Goal: Task Accomplishment & Management: Manage account settings

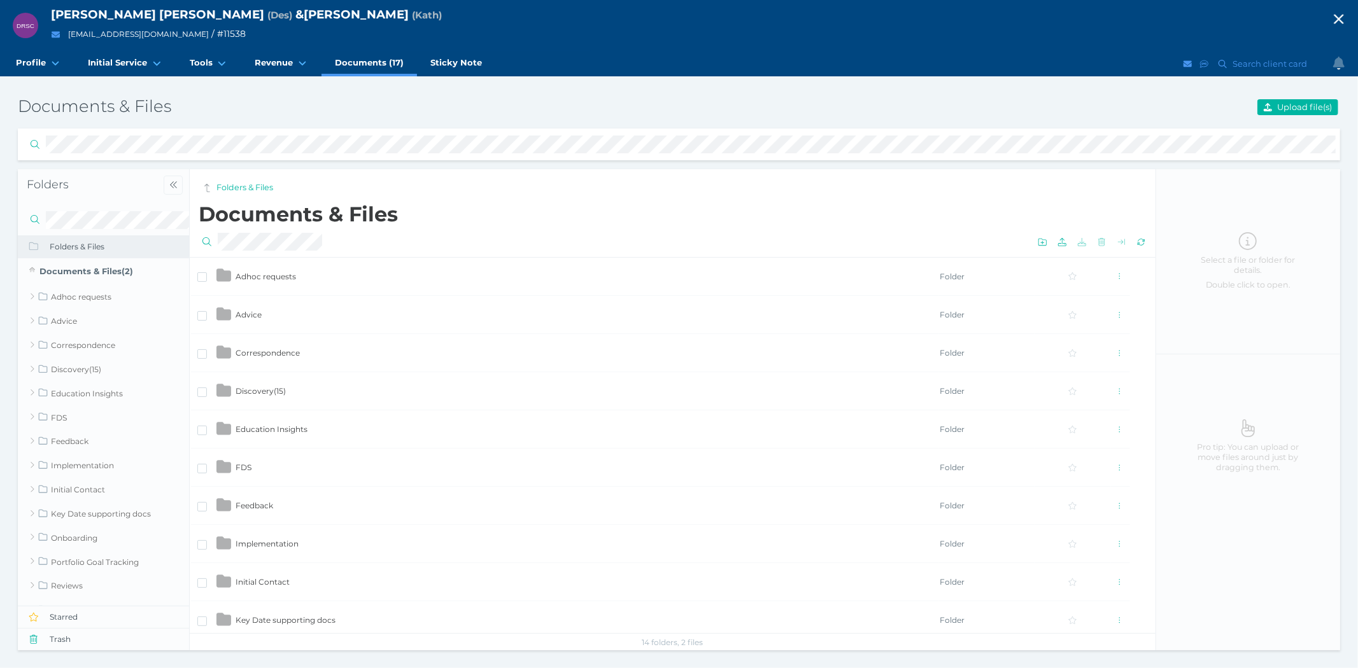
click at [1334, 22] on icon "button" at bounding box center [1338, 19] width 15 height 19
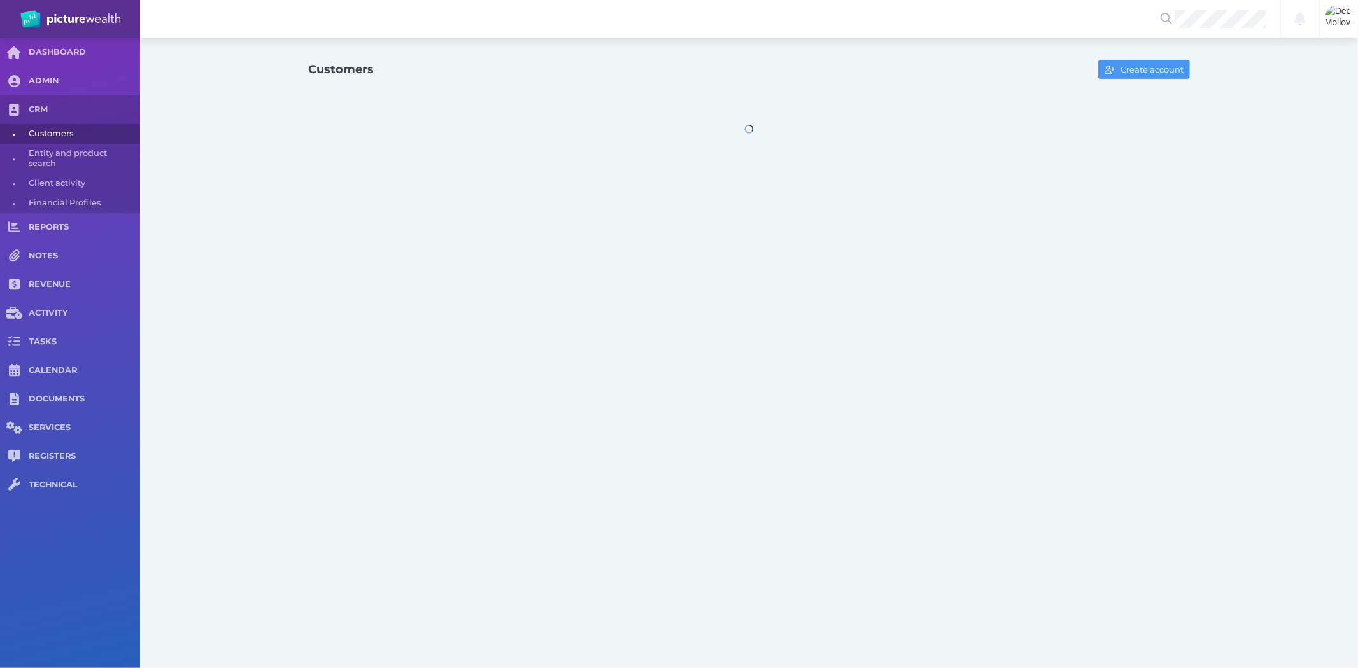
select select "25"
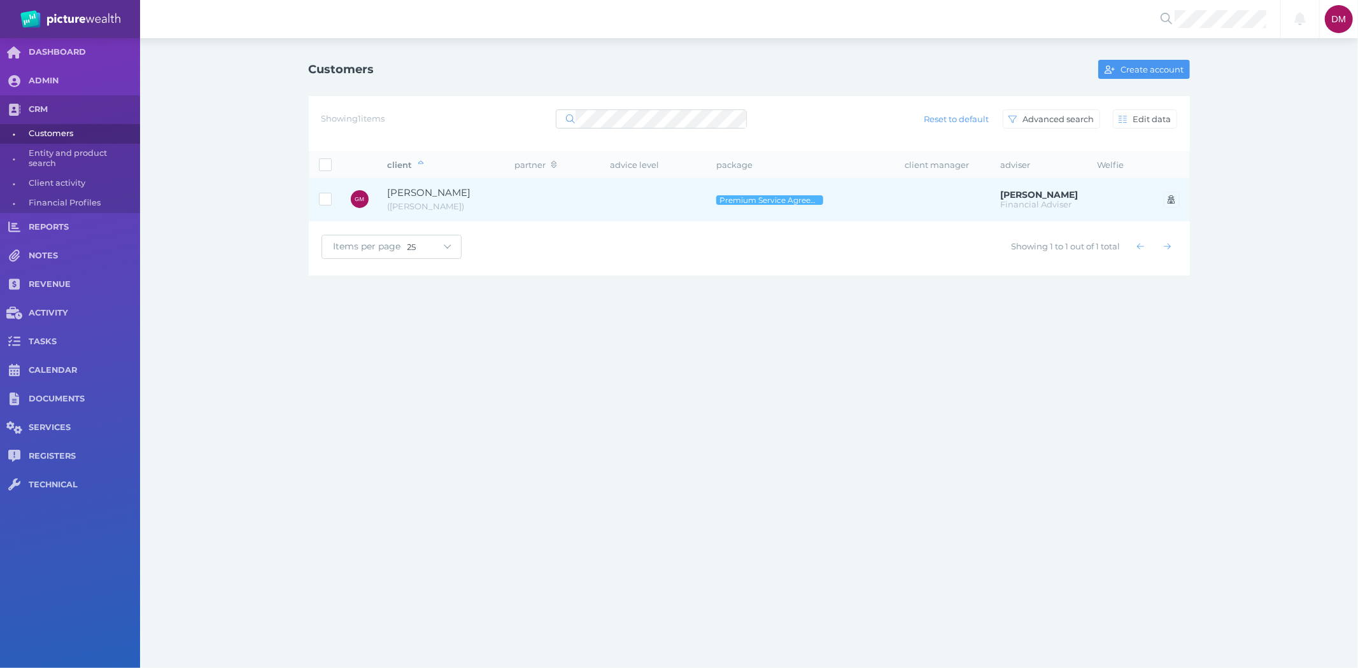
click at [418, 199] on span "[PERSON_NAME]" at bounding box center [442, 193] width 108 height 15
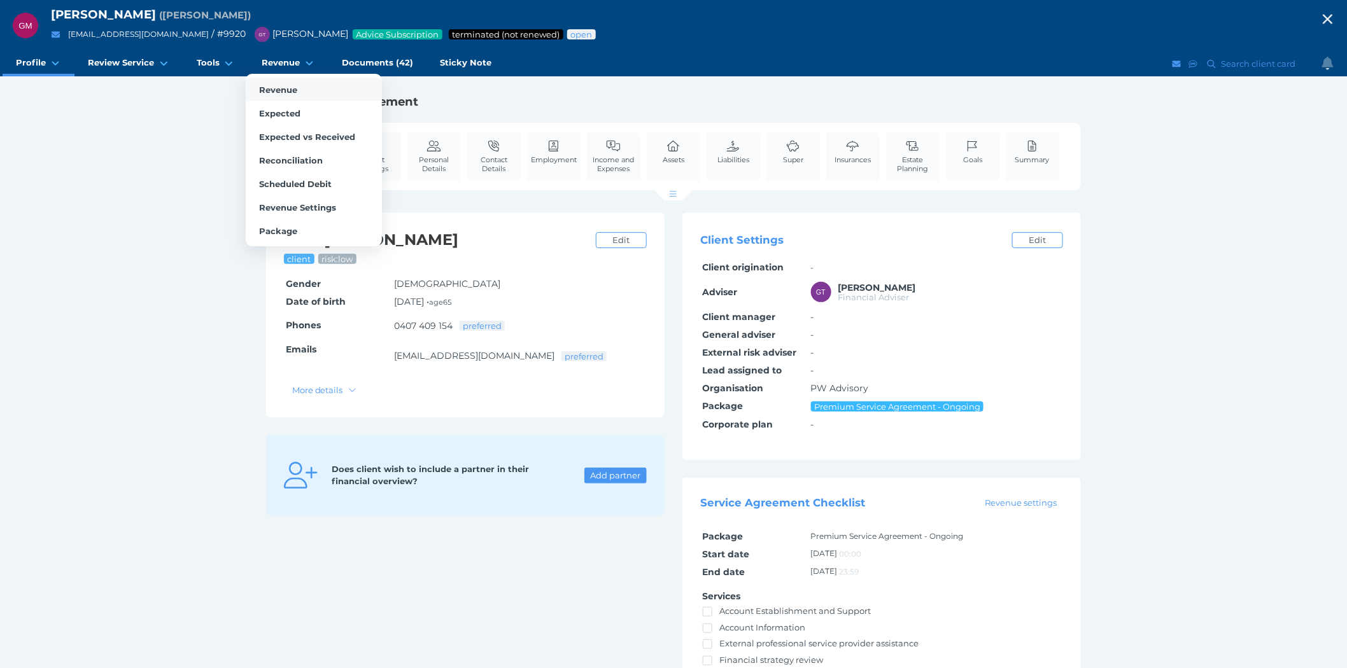
click at [274, 81] on link "Revenue" at bounding box center [314, 90] width 136 height 24
select select "25"
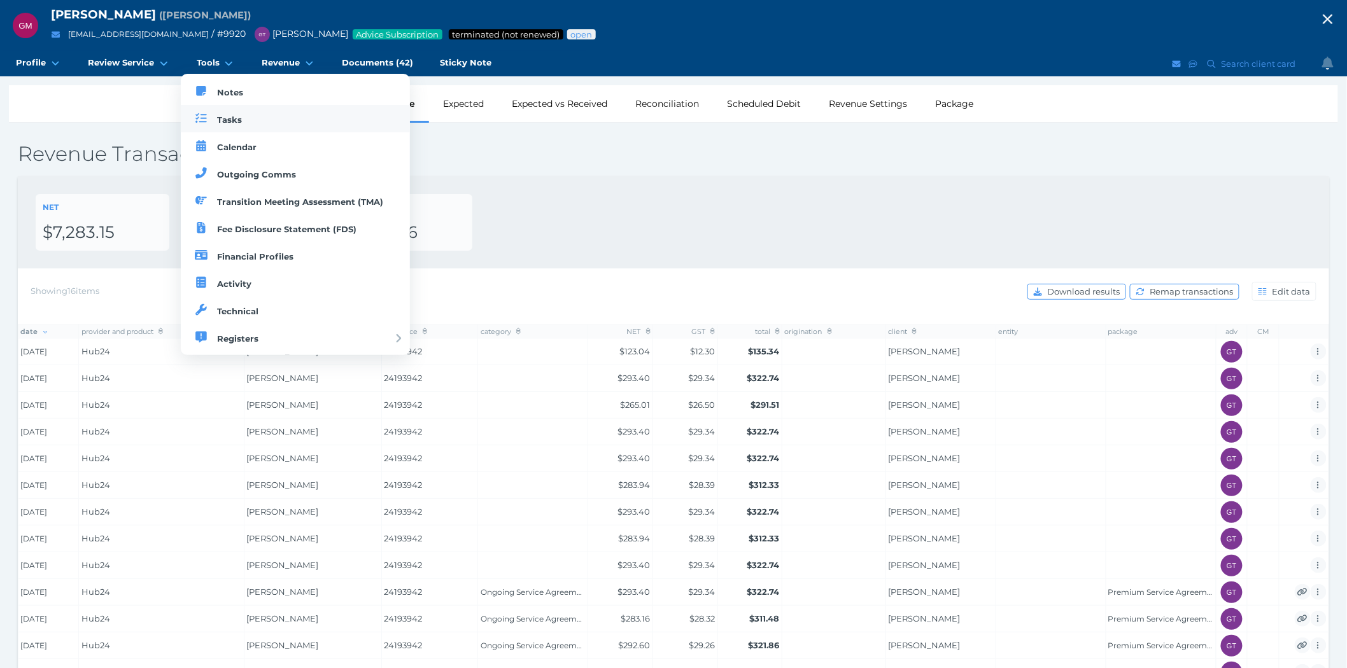
click at [225, 111] on link "Tasks" at bounding box center [296, 118] width 230 height 27
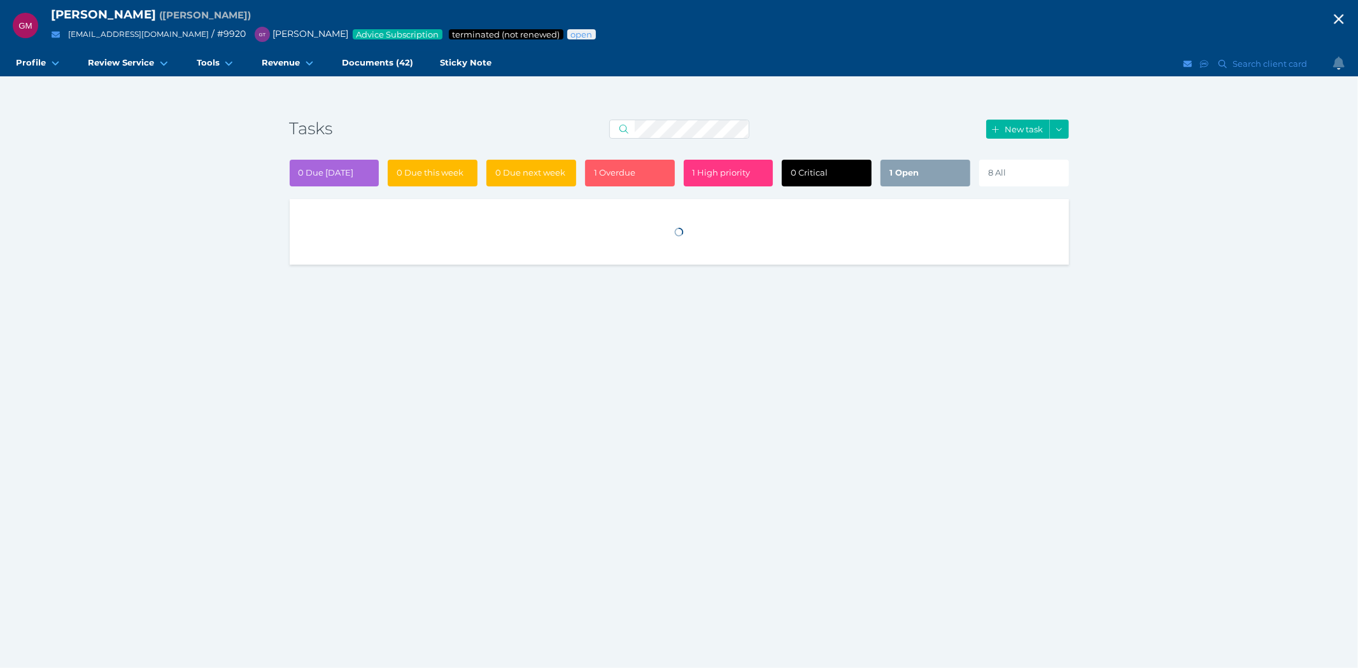
select select "50"
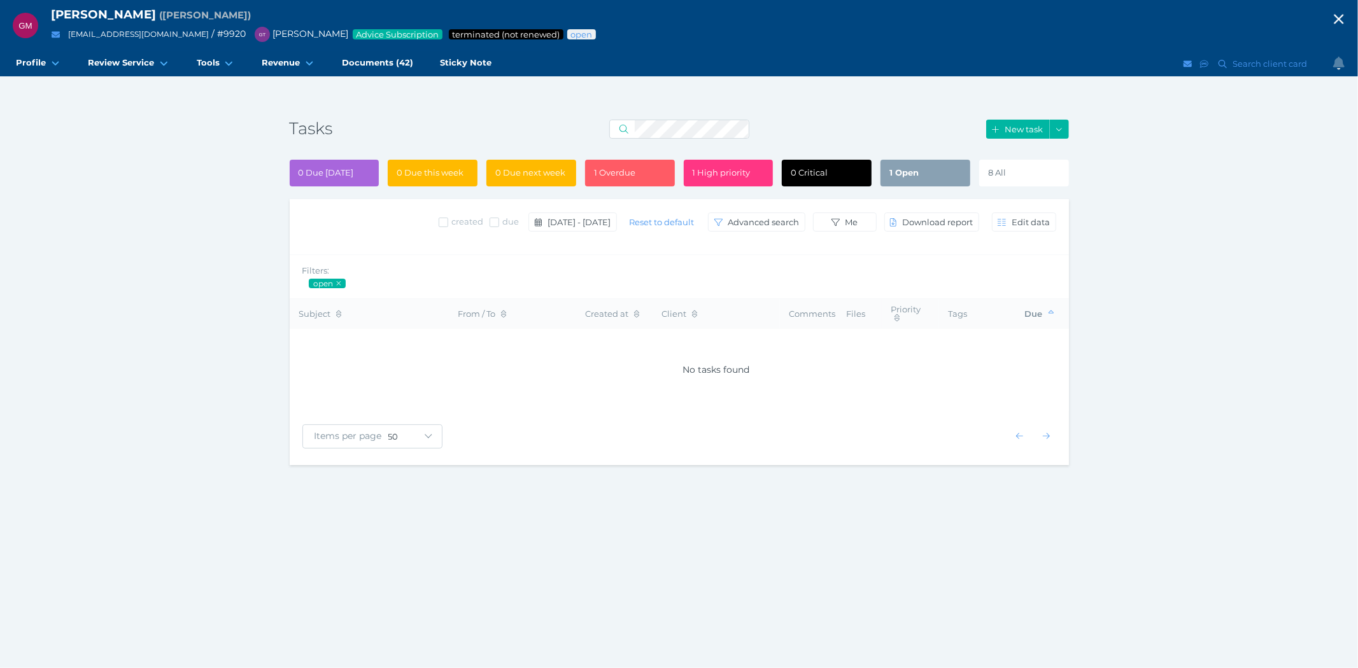
click at [1009, 176] on div "8 All" at bounding box center [1024, 173] width 90 height 27
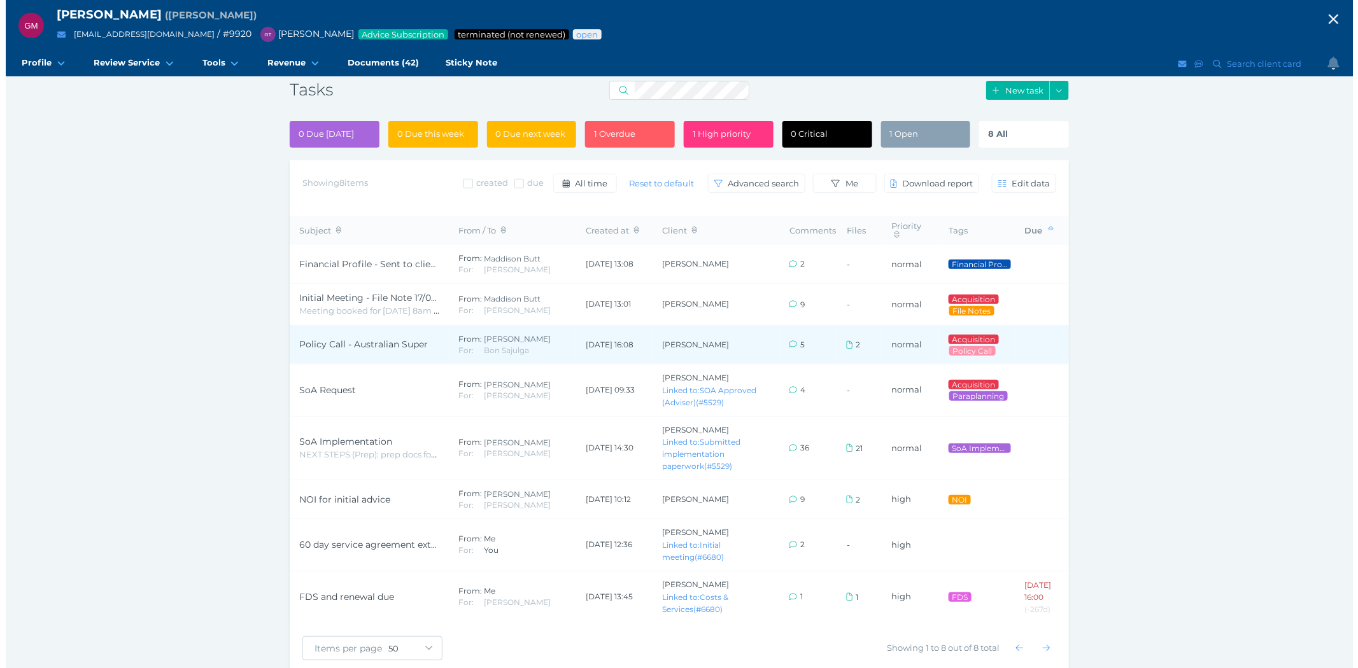
scroll to position [76, 0]
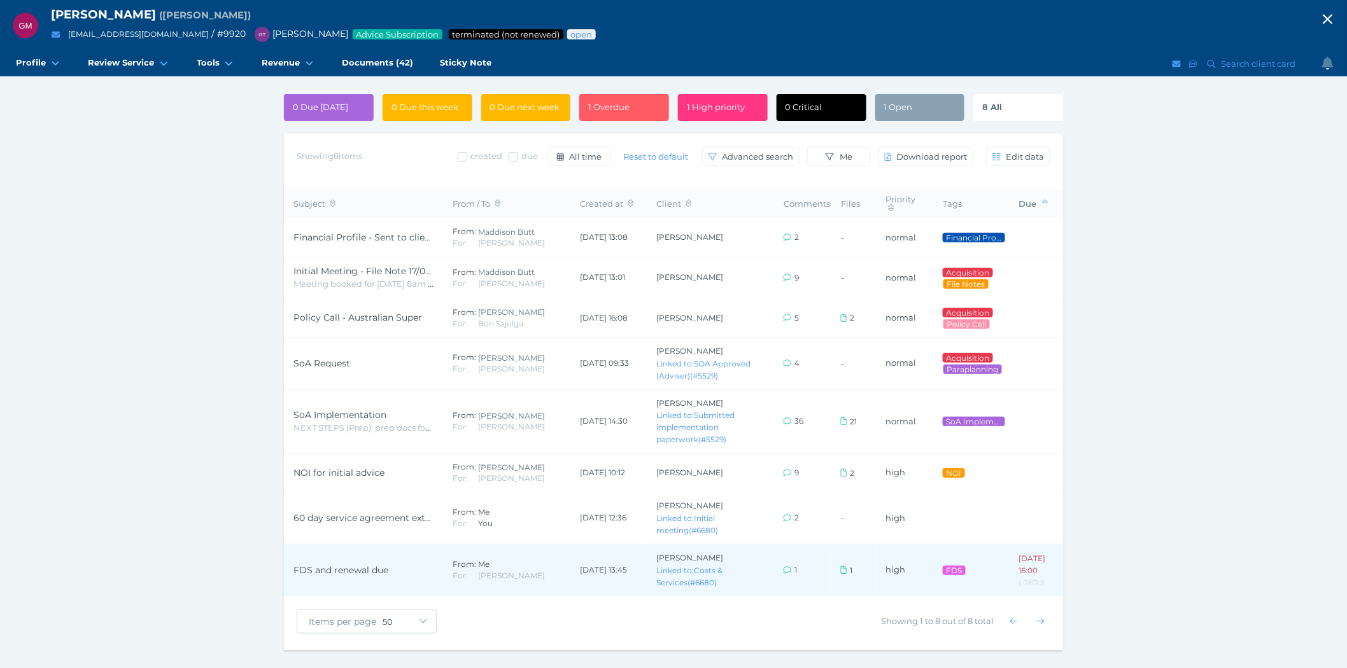
click at [332, 565] on span "FDS and renewal due" at bounding box center [340, 570] width 95 height 11
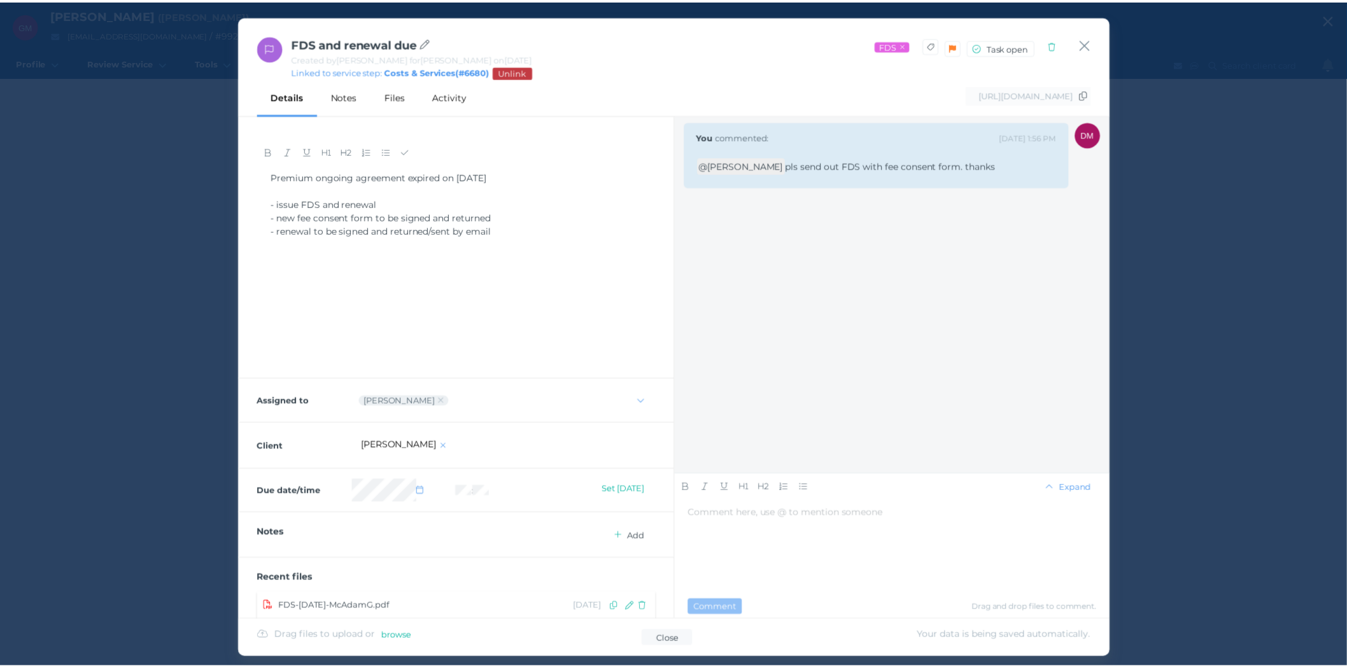
scroll to position [32, 0]
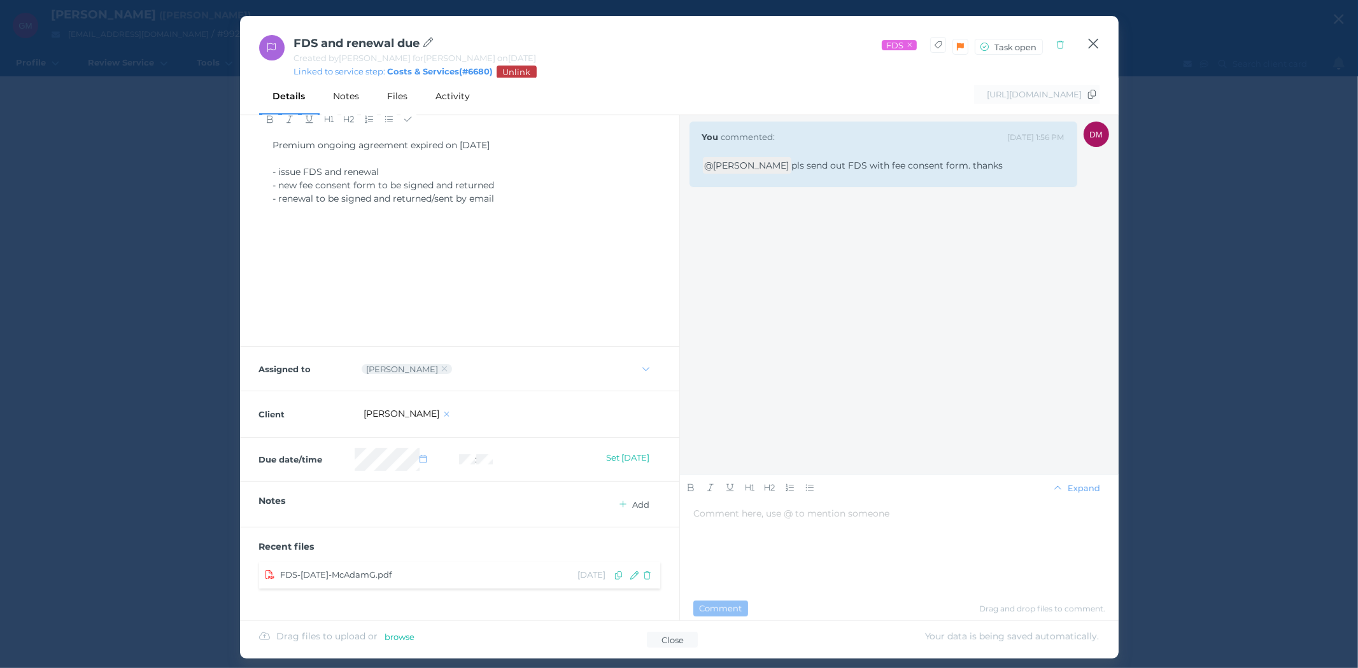
click at [1094, 46] on icon "button" at bounding box center [1093, 44] width 12 height 16
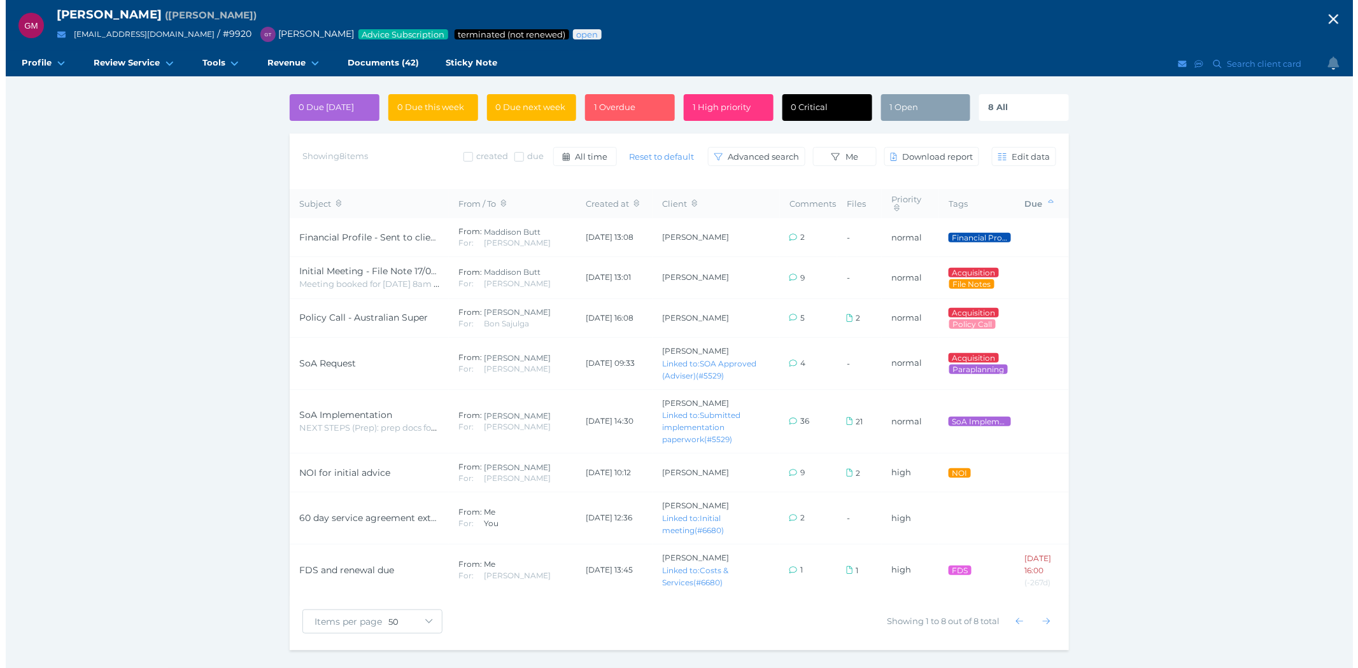
scroll to position [0, 0]
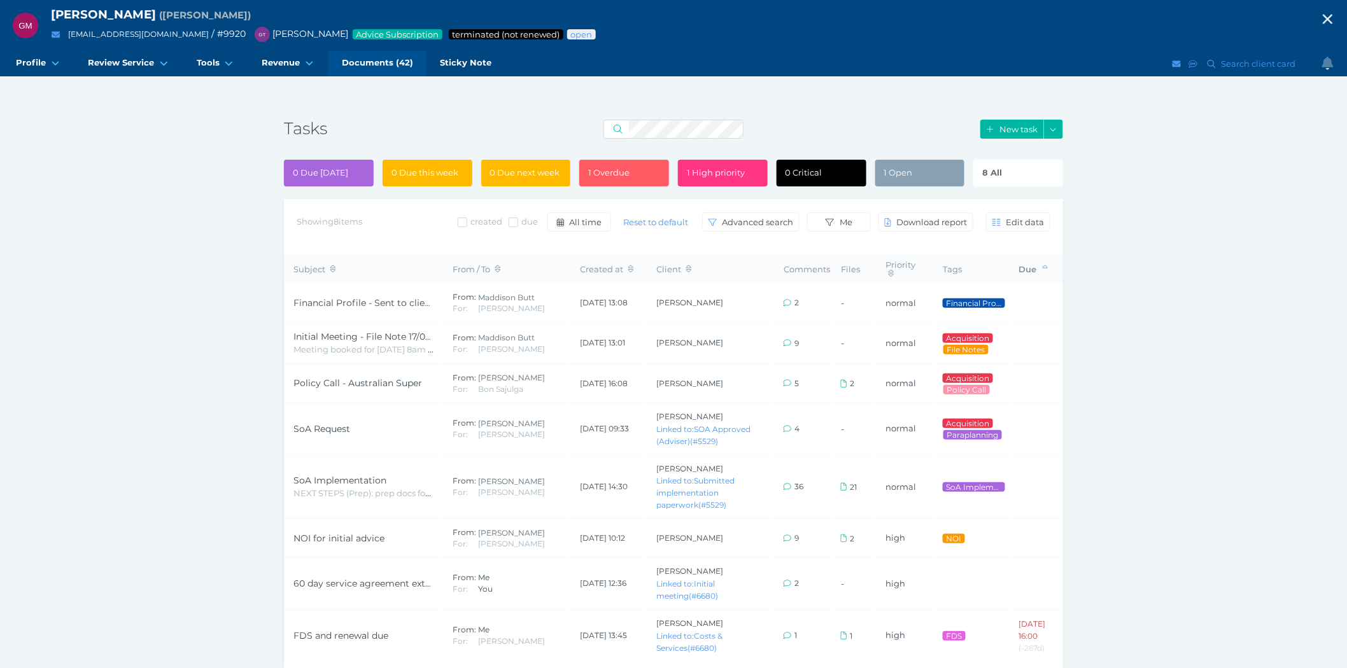
click at [363, 64] on span "Documents (42)" at bounding box center [377, 62] width 71 height 11
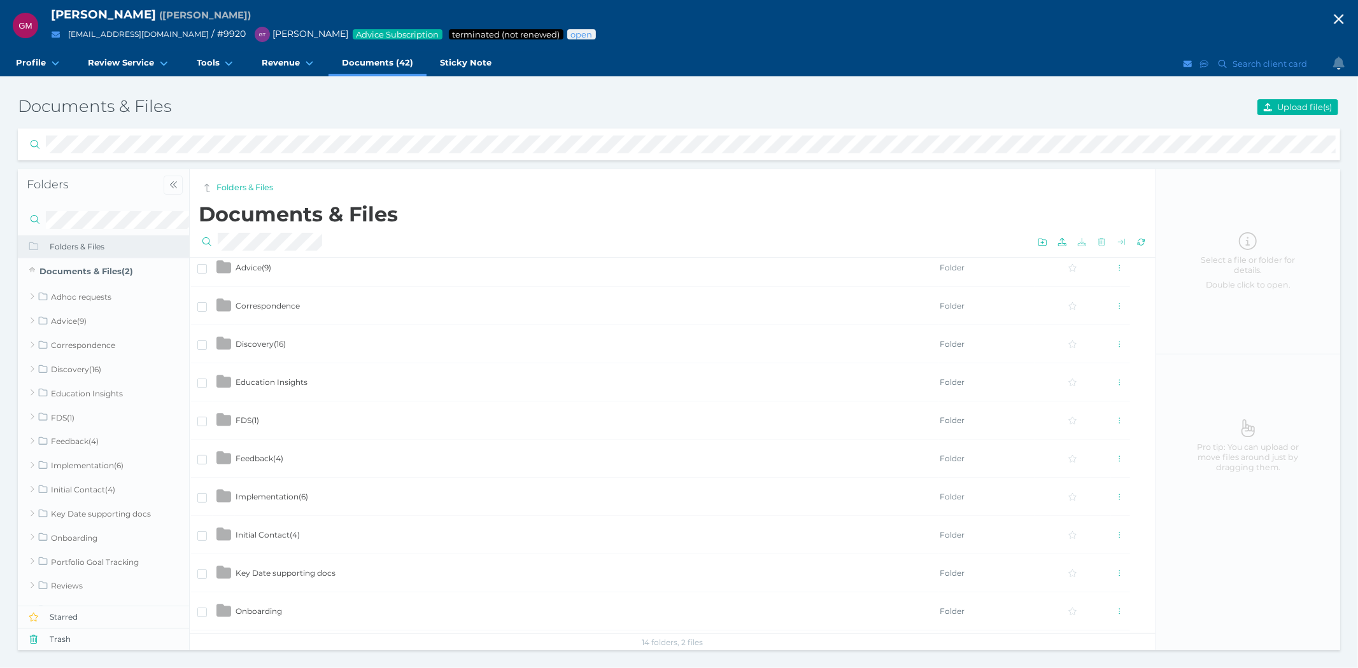
scroll to position [71, 0]
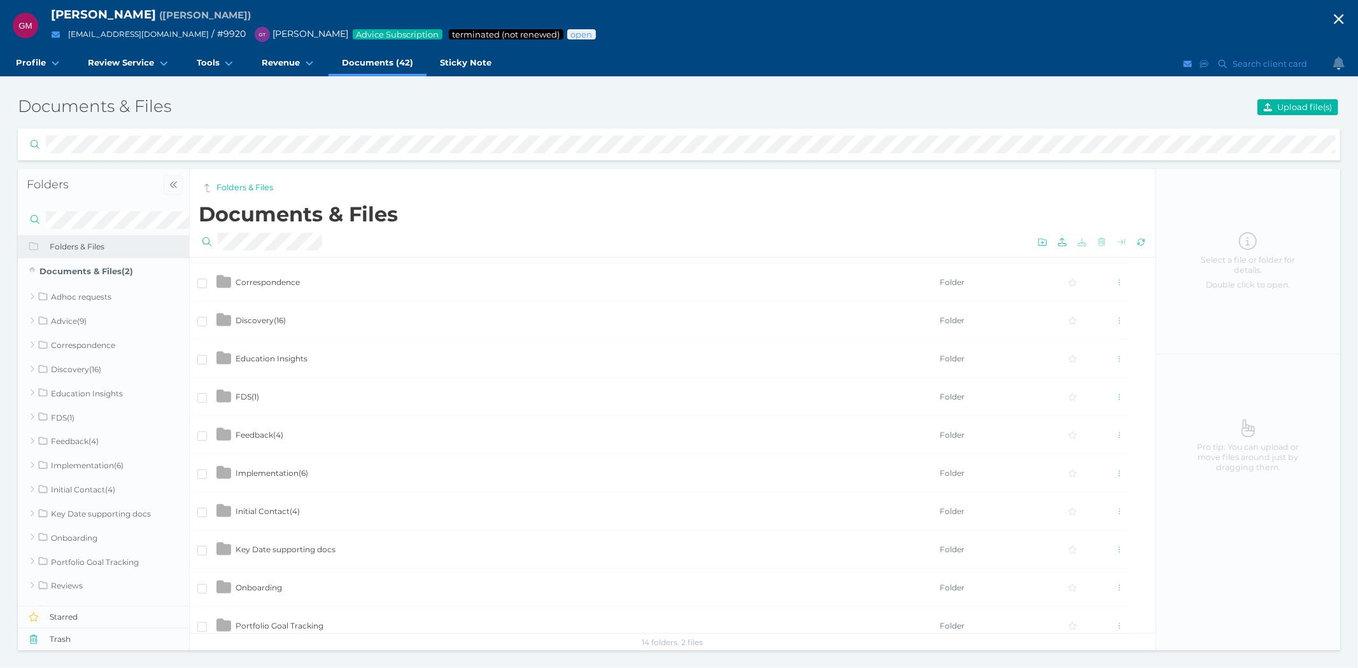
click at [250, 393] on span "FDS ( 1 )" at bounding box center [248, 397] width 24 height 10
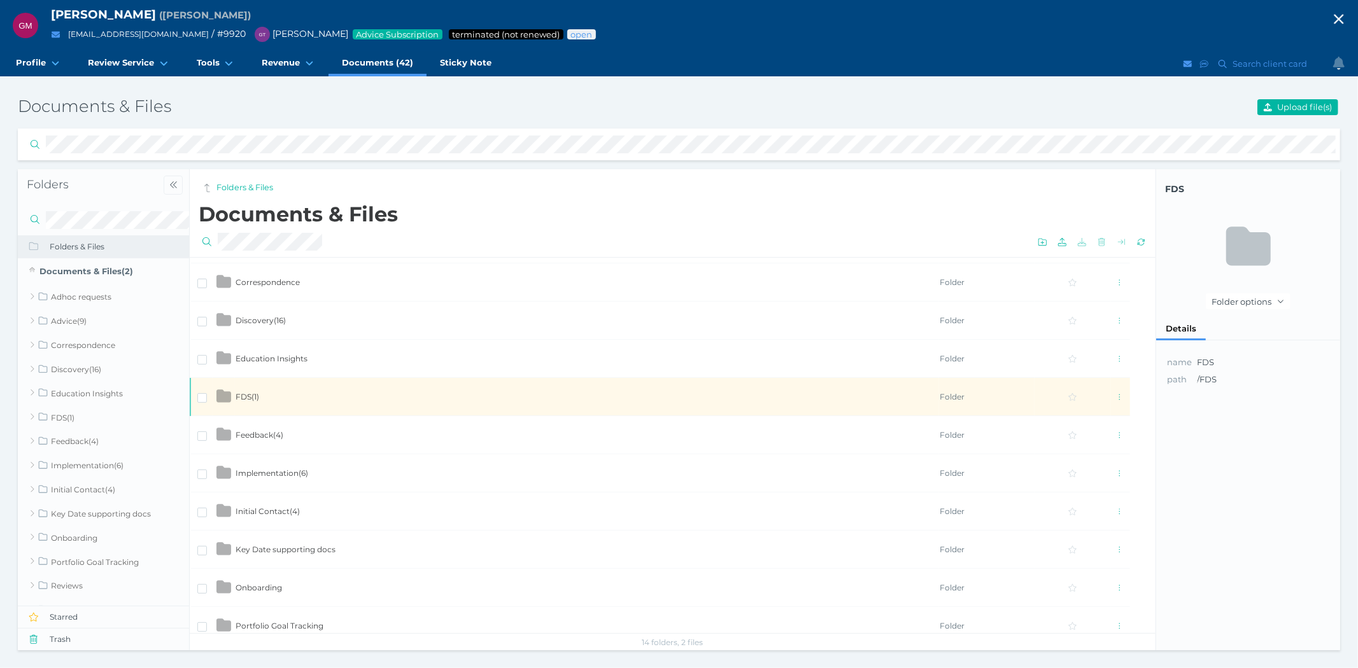
click at [250, 393] on span "FDS ( 1 )" at bounding box center [248, 397] width 24 height 10
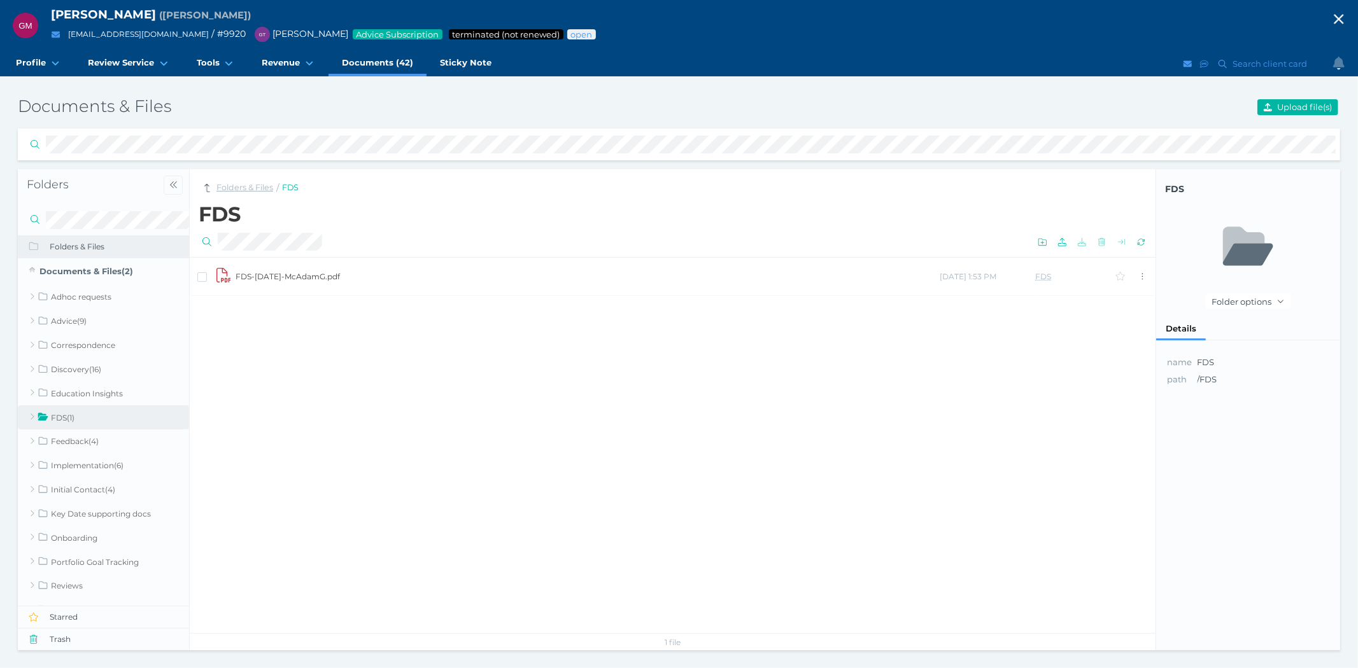
click at [246, 185] on link "Folders & Files" at bounding box center [244, 188] width 57 height 12
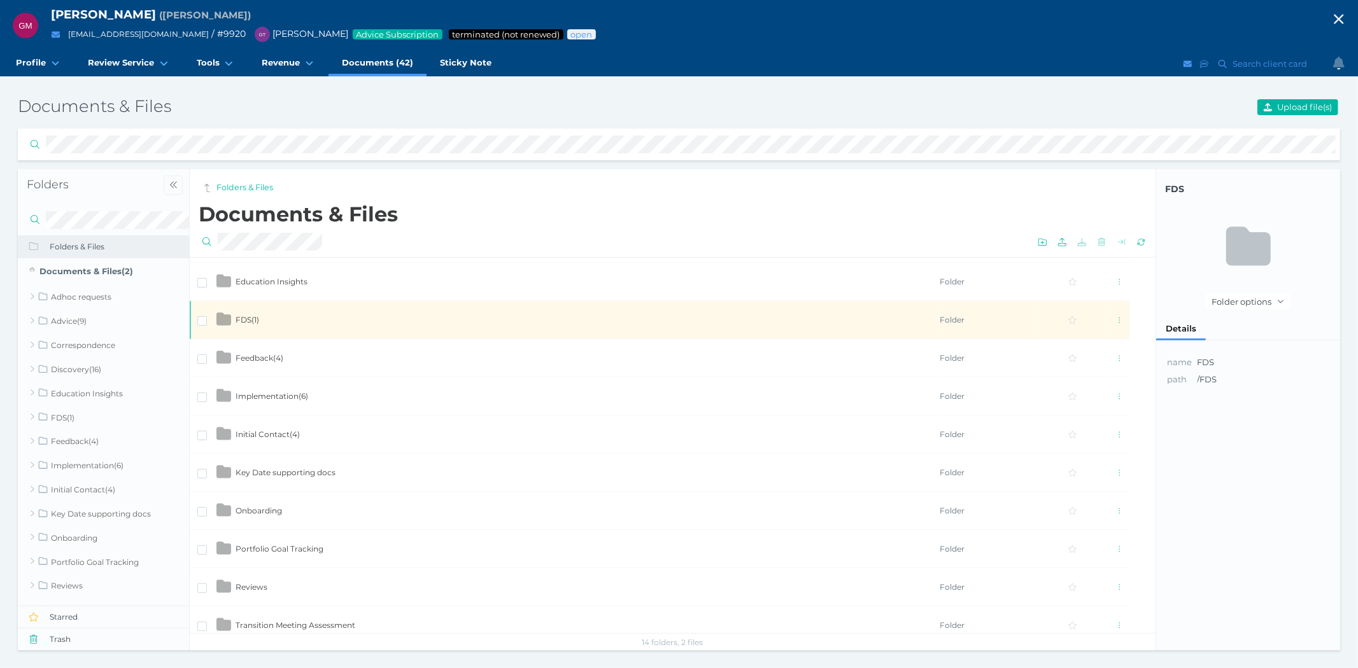
scroll to position [94, 0]
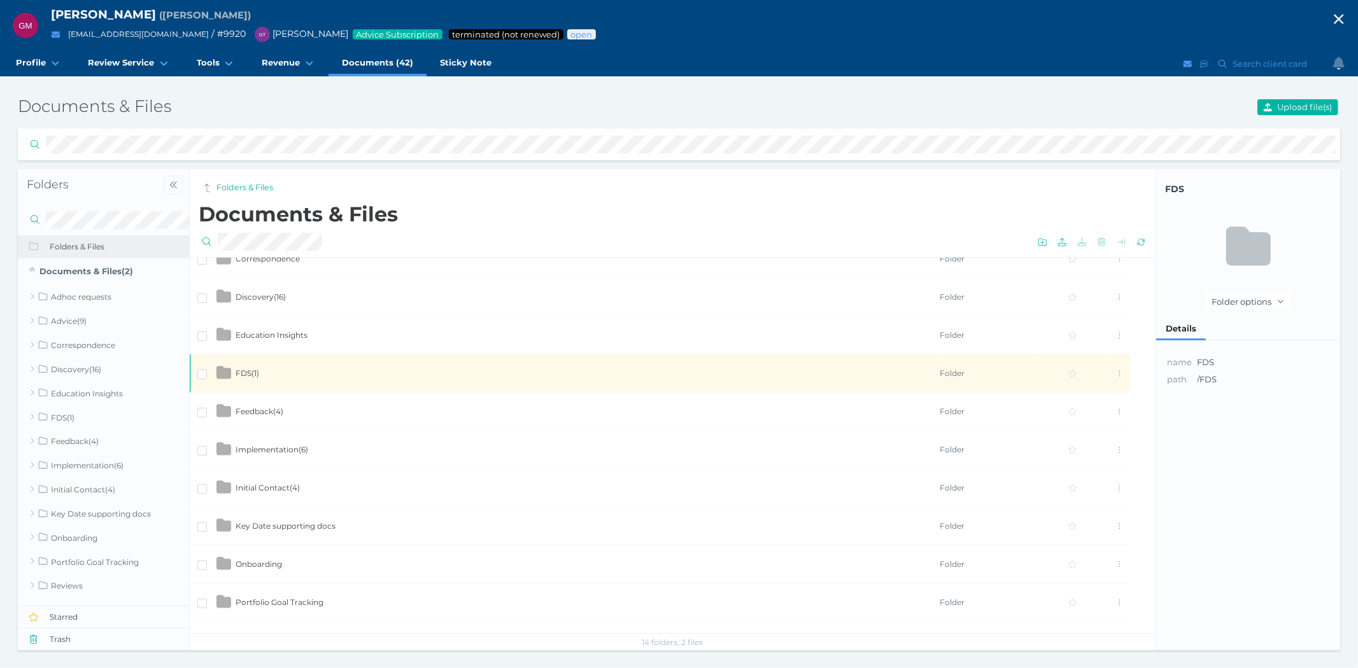
click at [290, 438] on td "Implementation ( 6 )" at bounding box center [587, 450] width 704 height 38
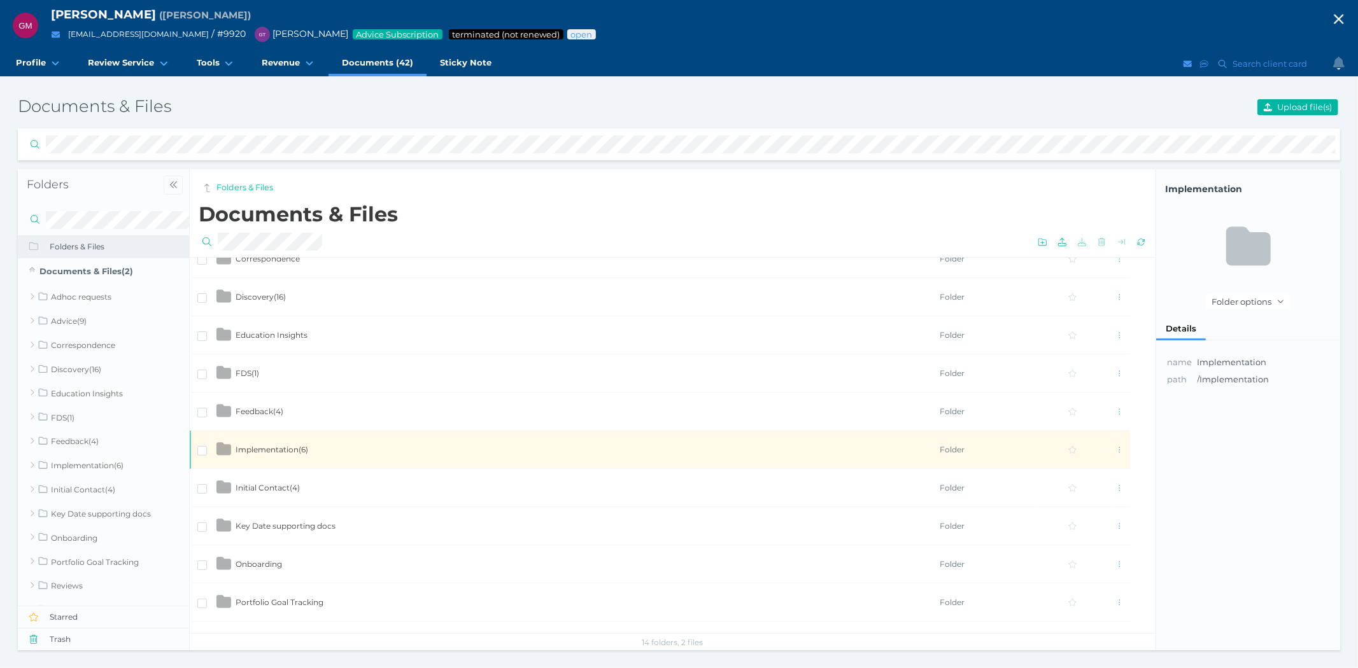
click at [290, 438] on td "Implementation ( 6 )" at bounding box center [587, 450] width 704 height 38
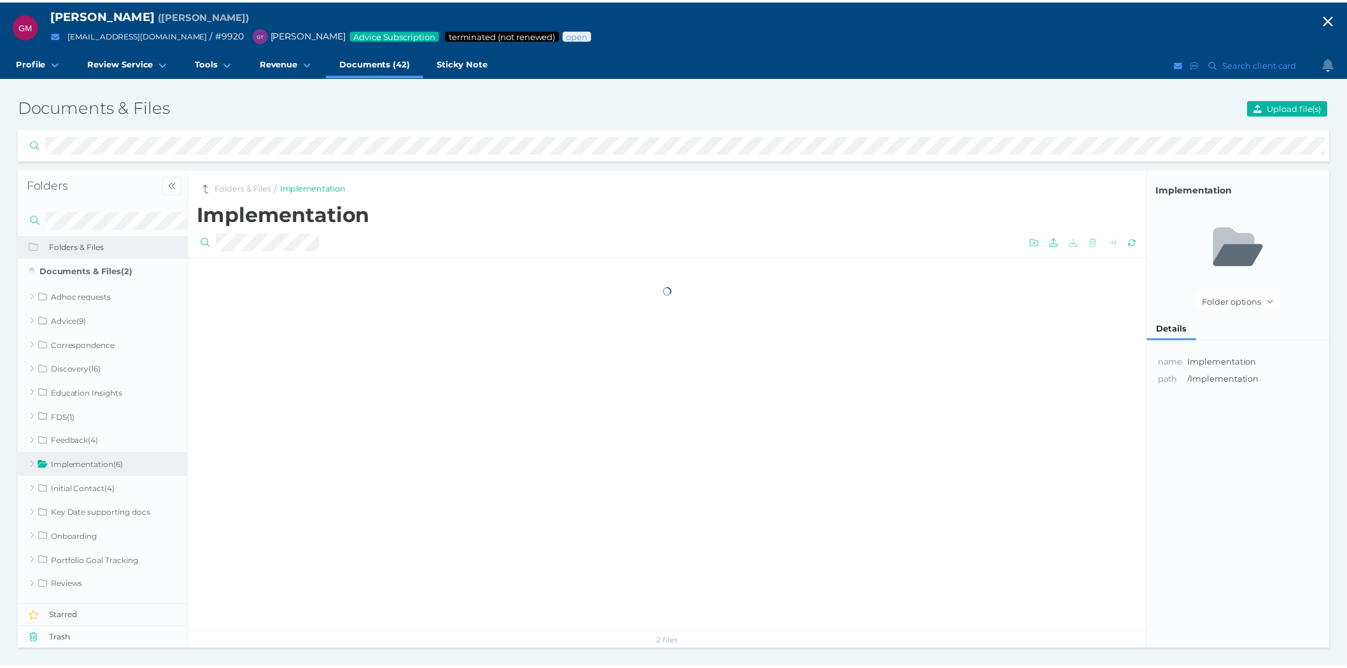
scroll to position [0, 0]
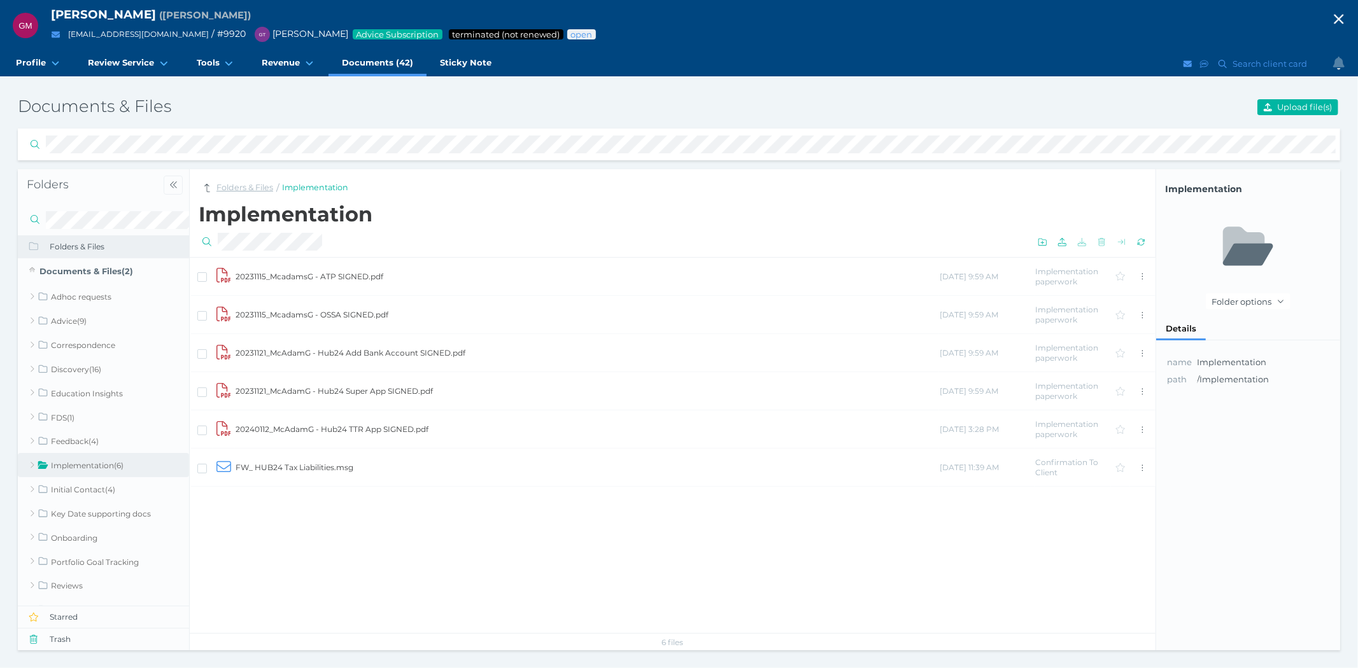
click at [243, 187] on link "Folders & Files" at bounding box center [244, 188] width 57 height 12
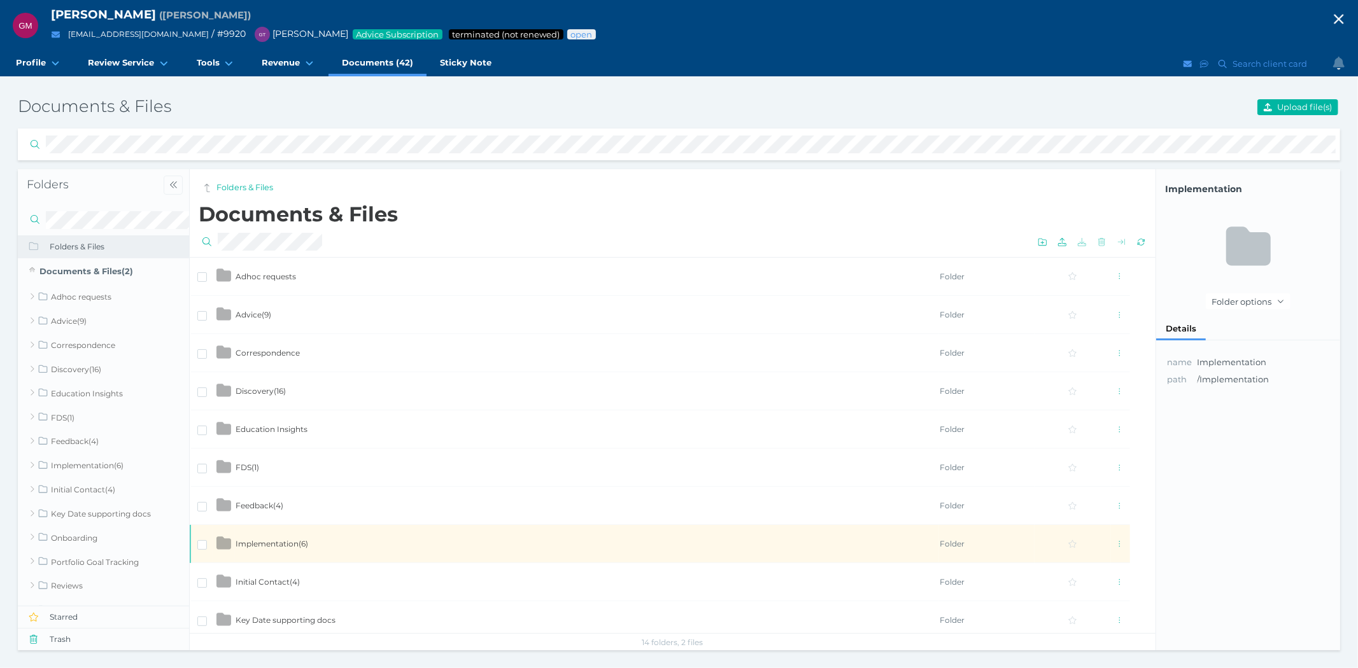
click at [262, 311] on span "Advice ( 9 )" at bounding box center [254, 315] width 36 height 10
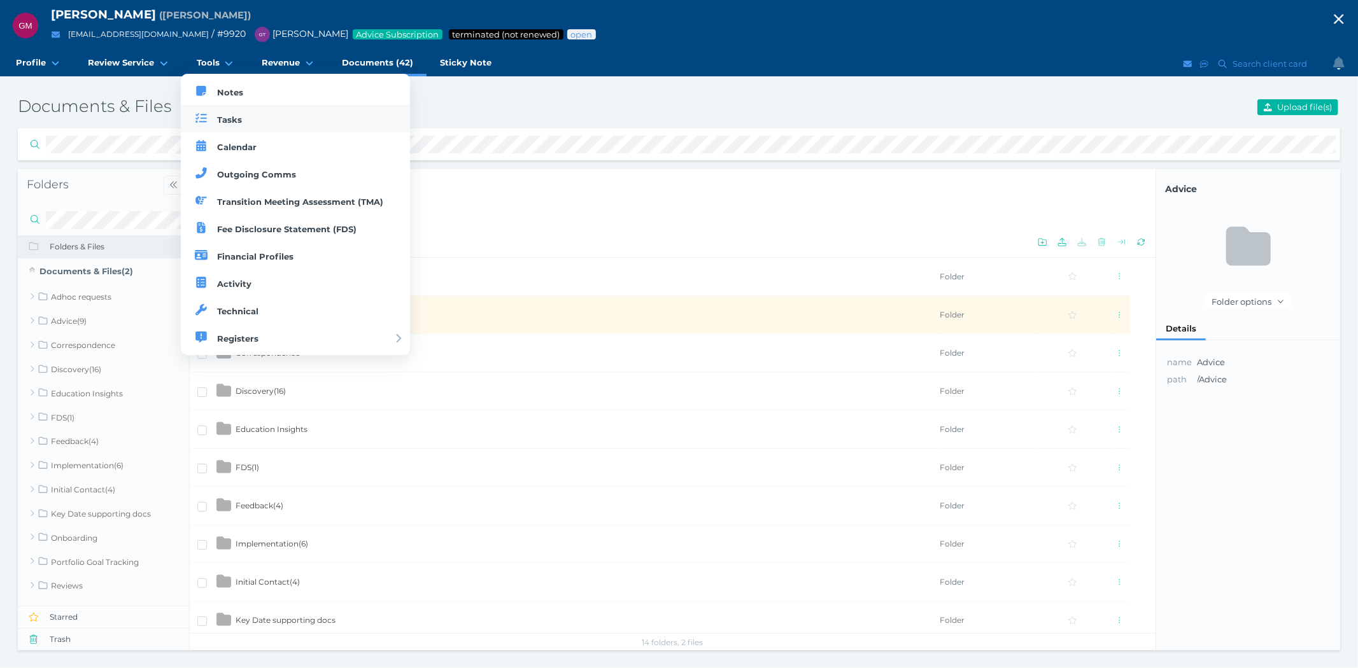
click at [237, 118] on span "Tasks" at bounding box center [229, 120] width 25 height 10
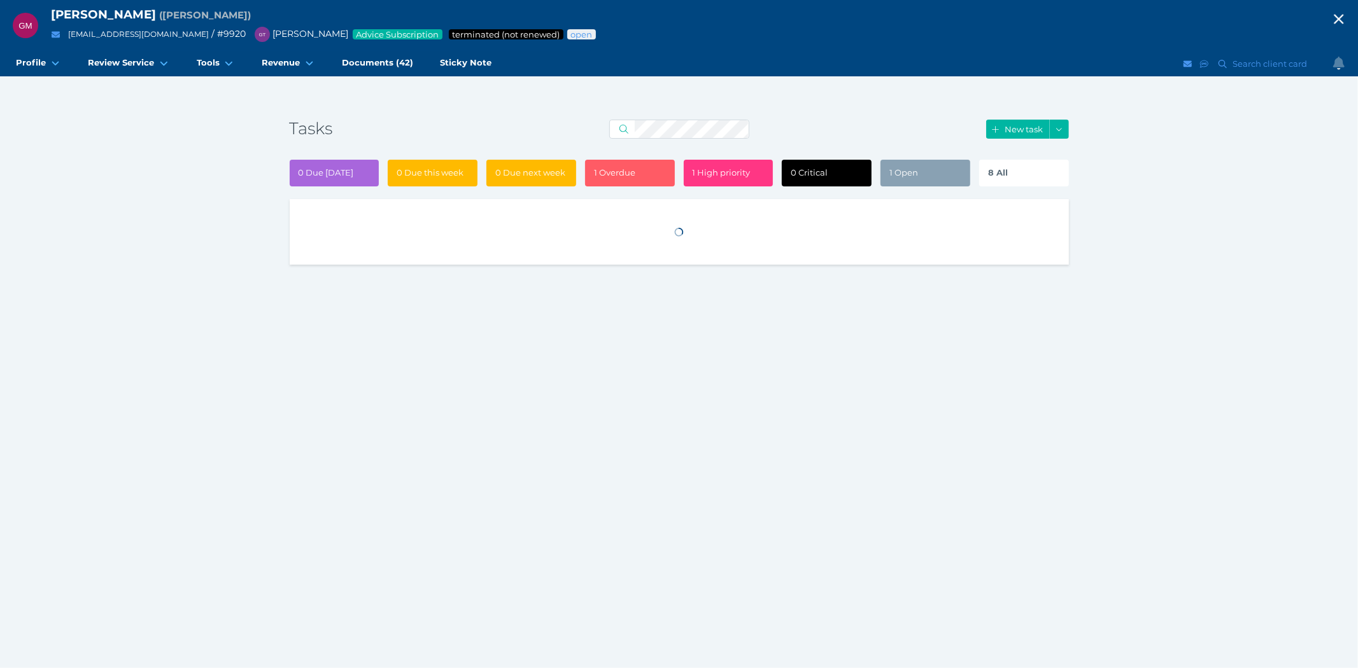
select select "50"
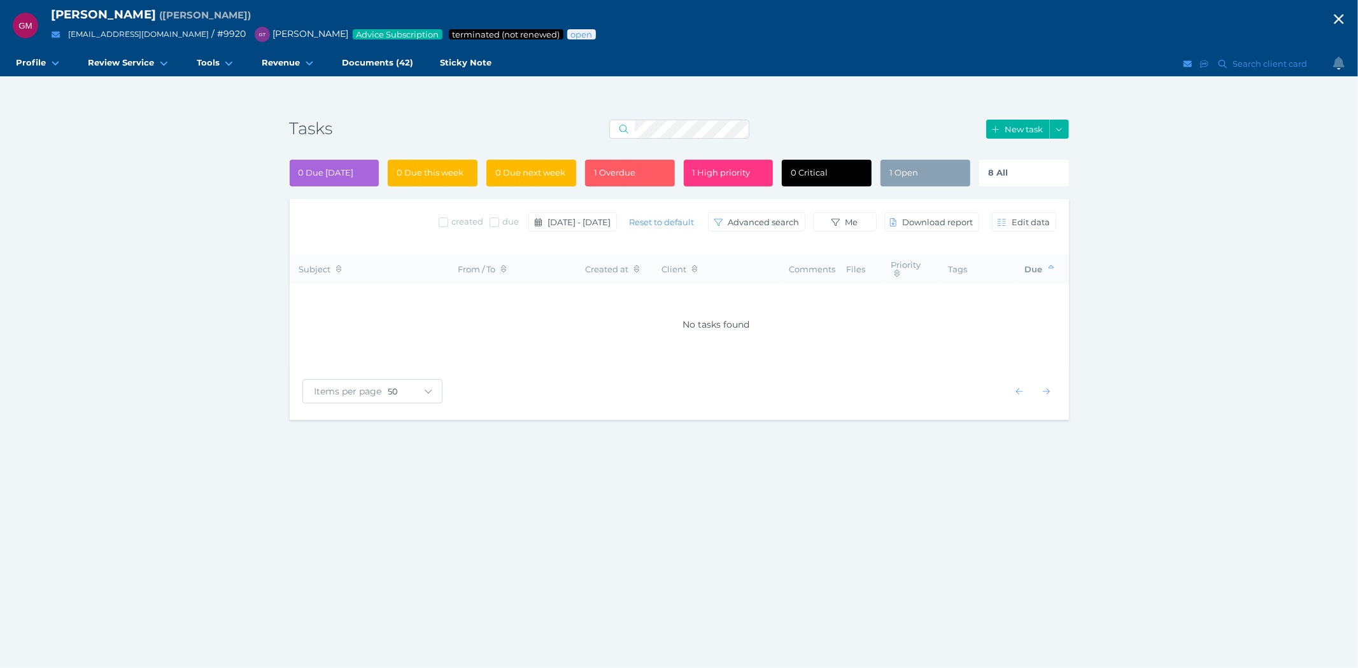
click at [1015, 173] on div "8 All" at bounding box center [1024, 173] width 90 height 27
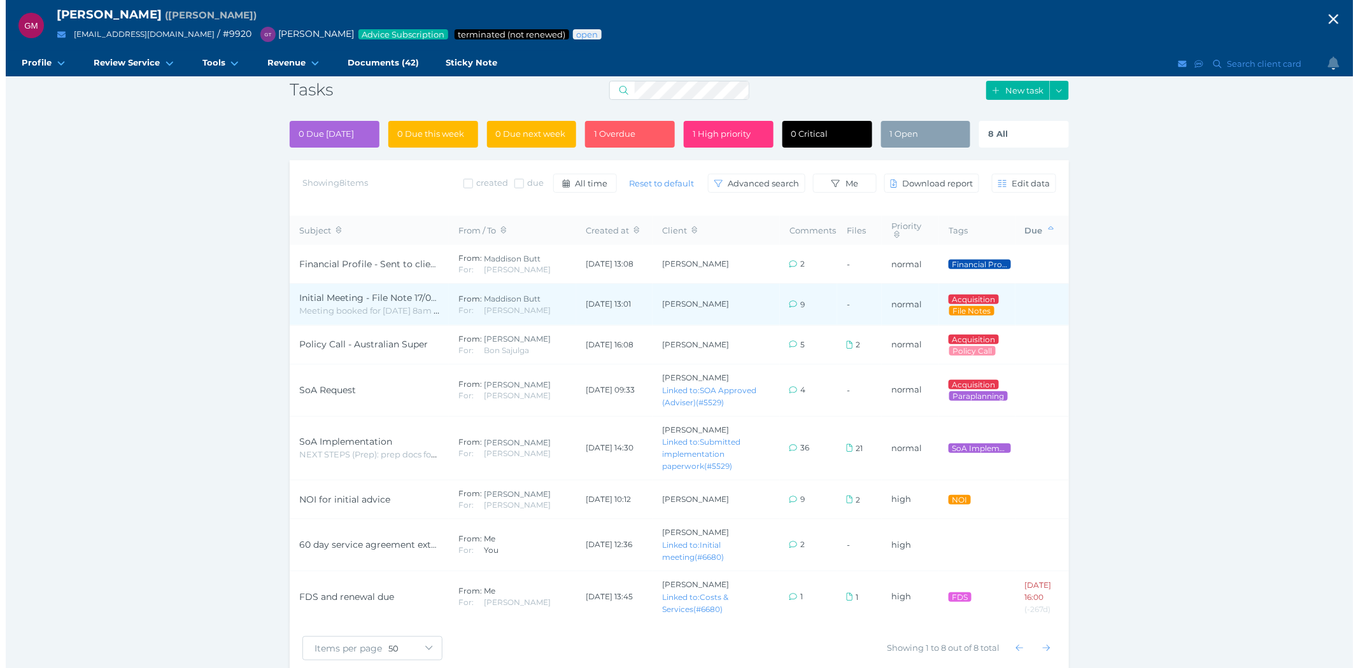
scroll to position [76, 0]
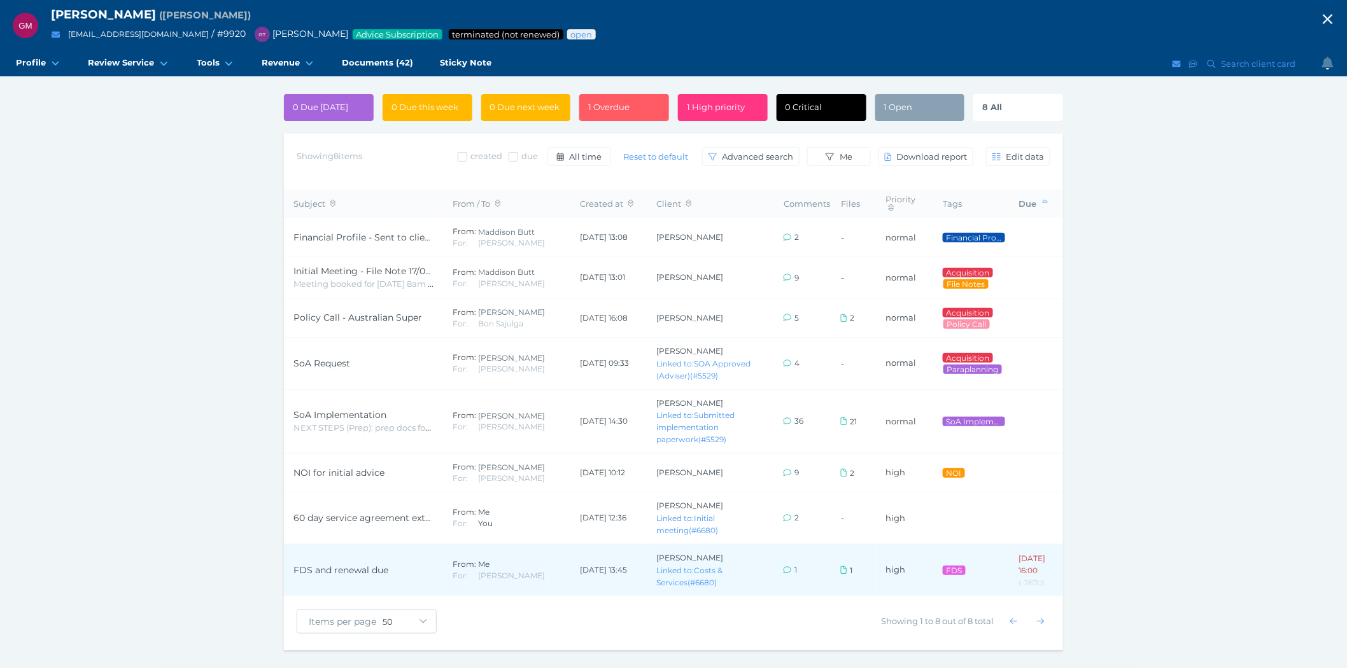
click at [336, 565] on span "FDS and renewal due" at bounding box center [340, 570] width 95 height 11
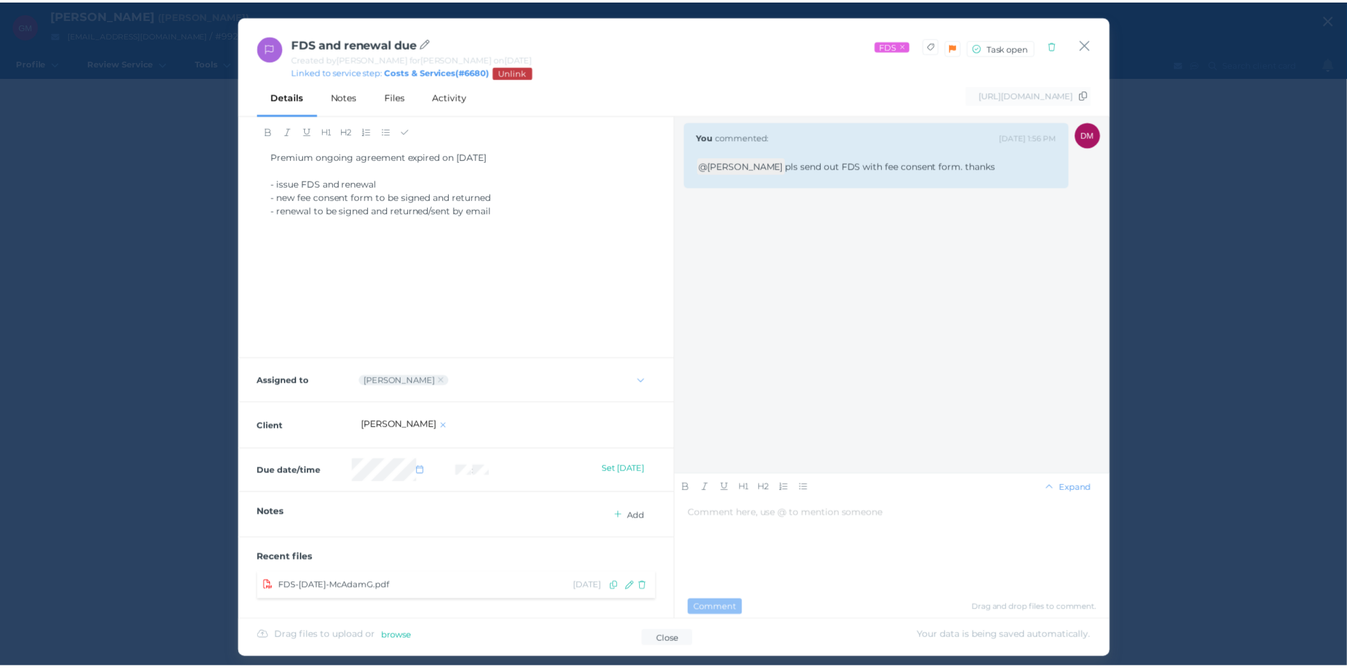
scroll to position [32, 0]
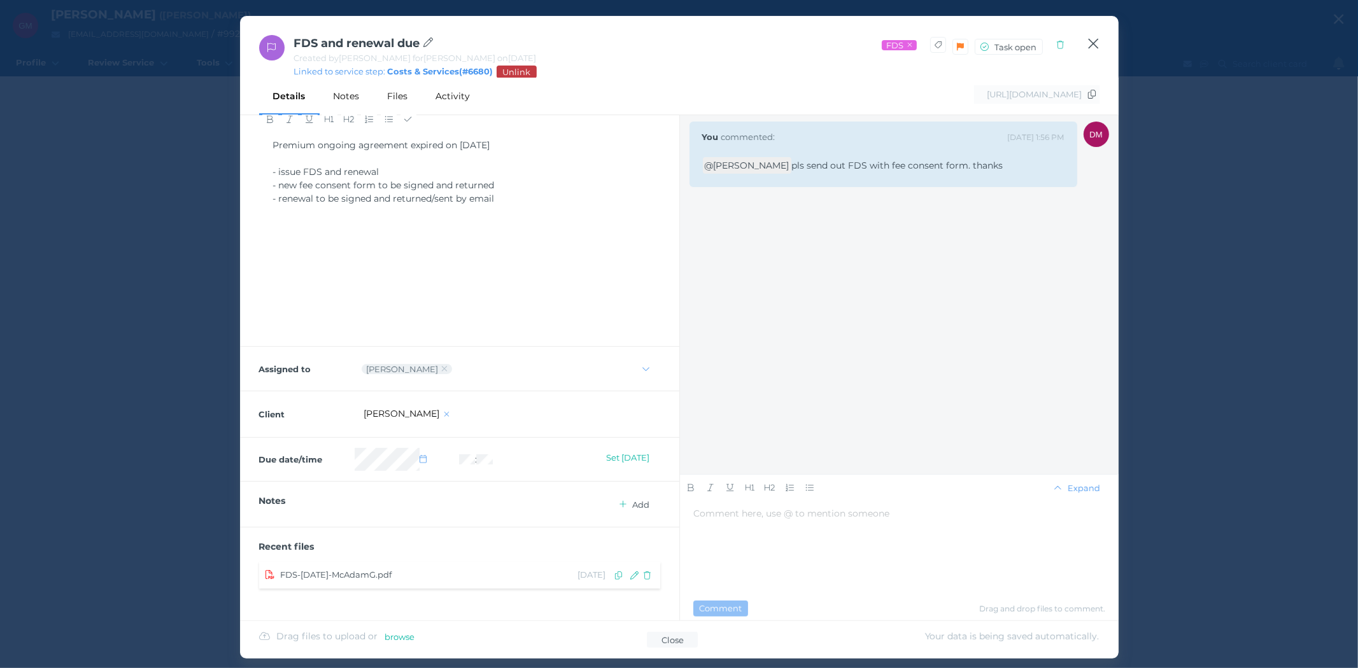
click at [1094, 42] on icon "button" at bounding box center [1093, 44] width 10 height 10
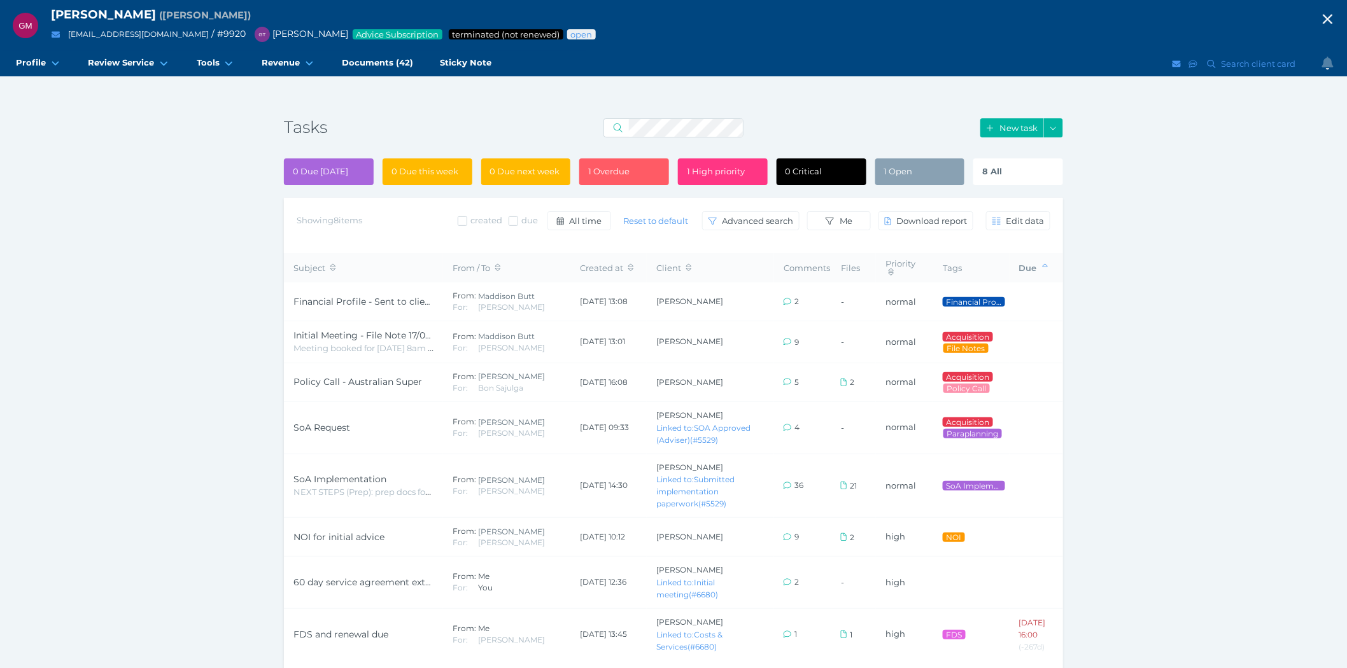
scroll to position [0, 0]
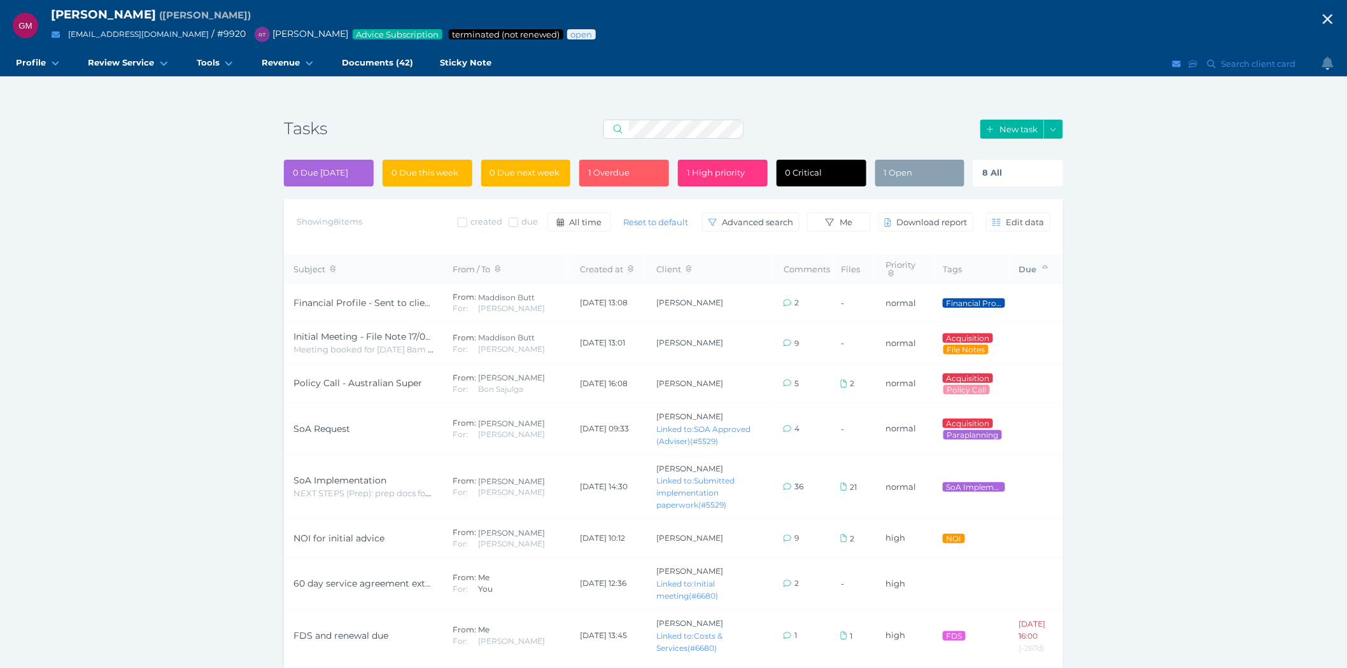
click at [1333, 17] on icon "button" at bounding box center [1328, 20] width 10 height 10
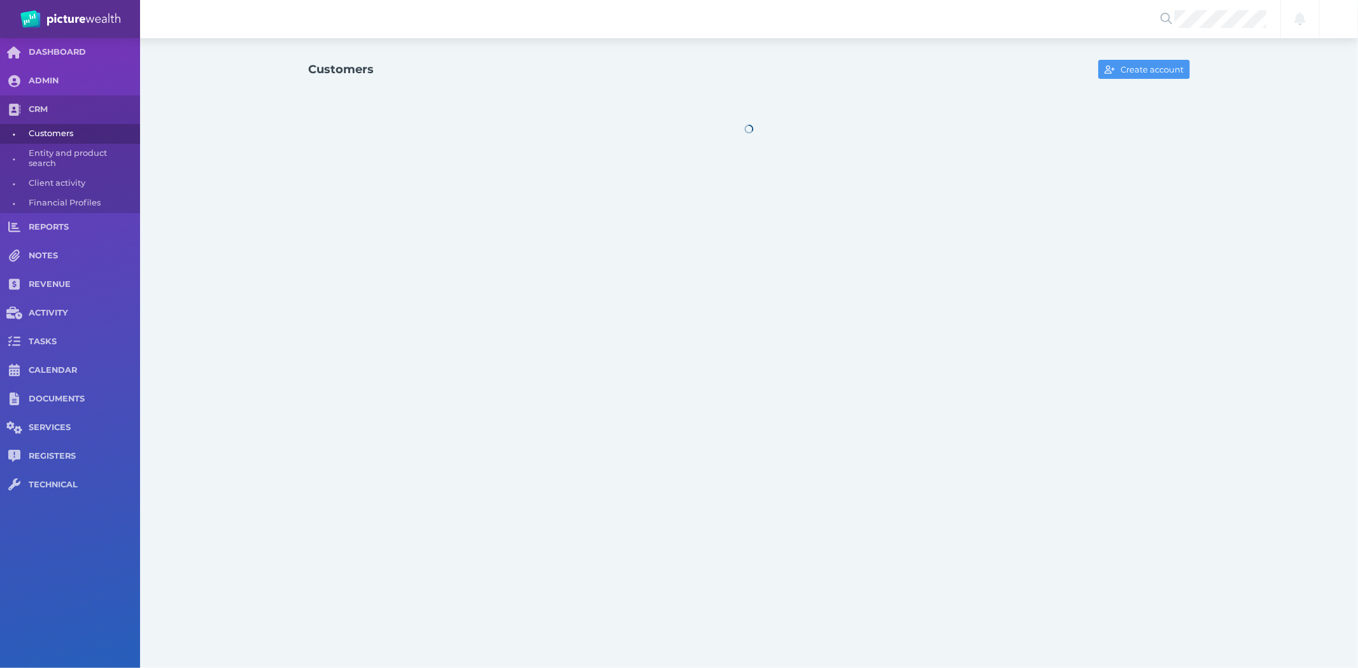
select select "25"
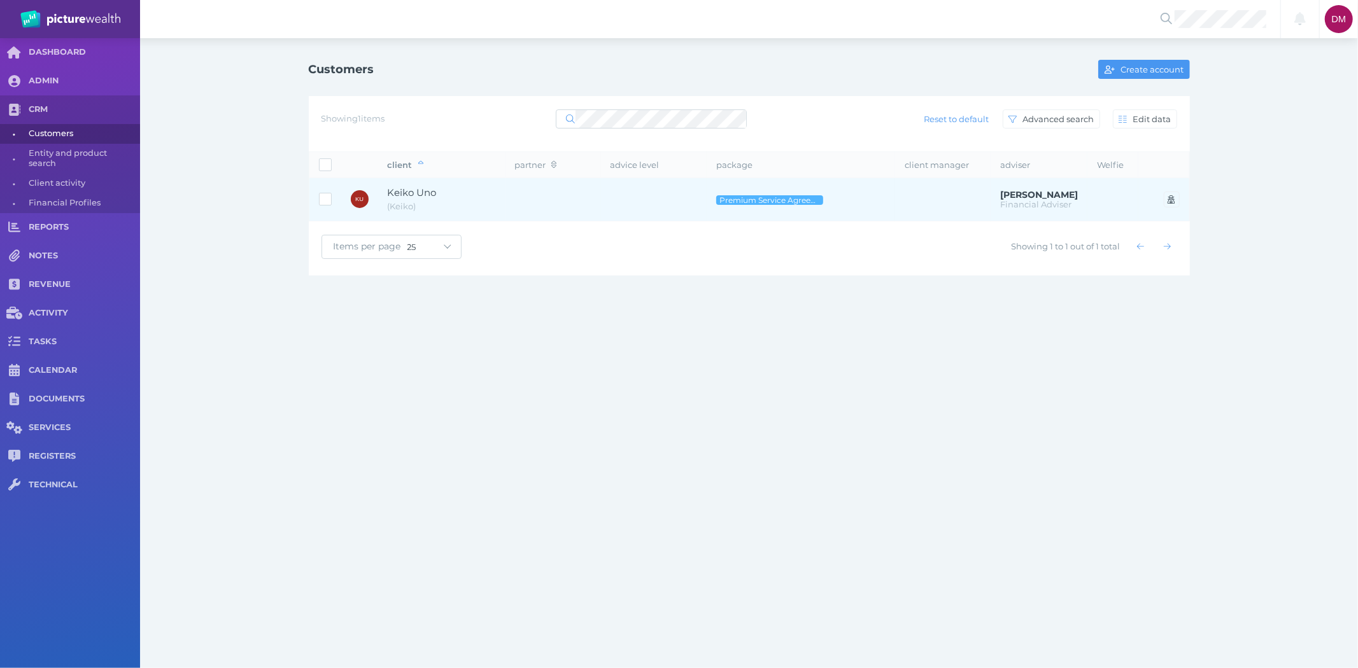
click at [397, 188] on span "Keiko Uno" at bounding box center [412, 193] width 49 height 12
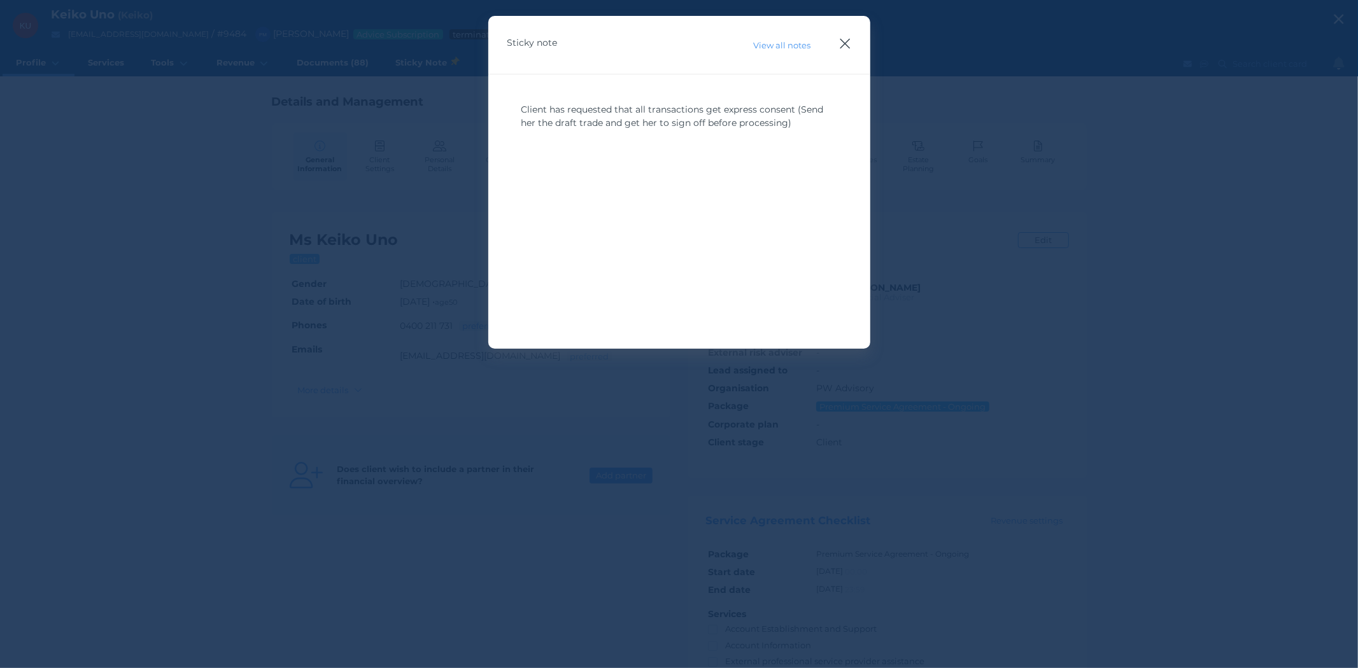
click at [849, 39] on icon "button" at bounding box center [845, 44] width 10 height 10
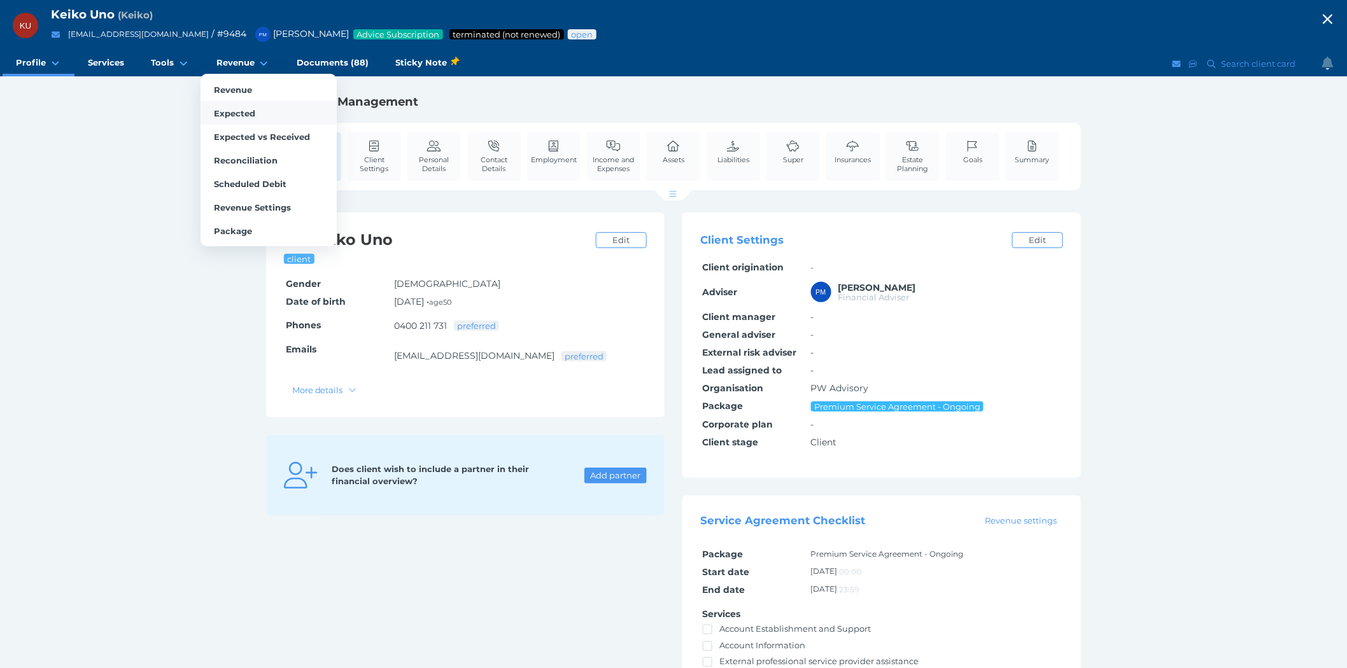
drag, startPoint x: 244, startPoint y: 85, endPoint x: 260, endPoint y: 106, distance: 26.0
click at [244, 85] on span "Revenue" at bounding box center [233, 90] width 38 height 10
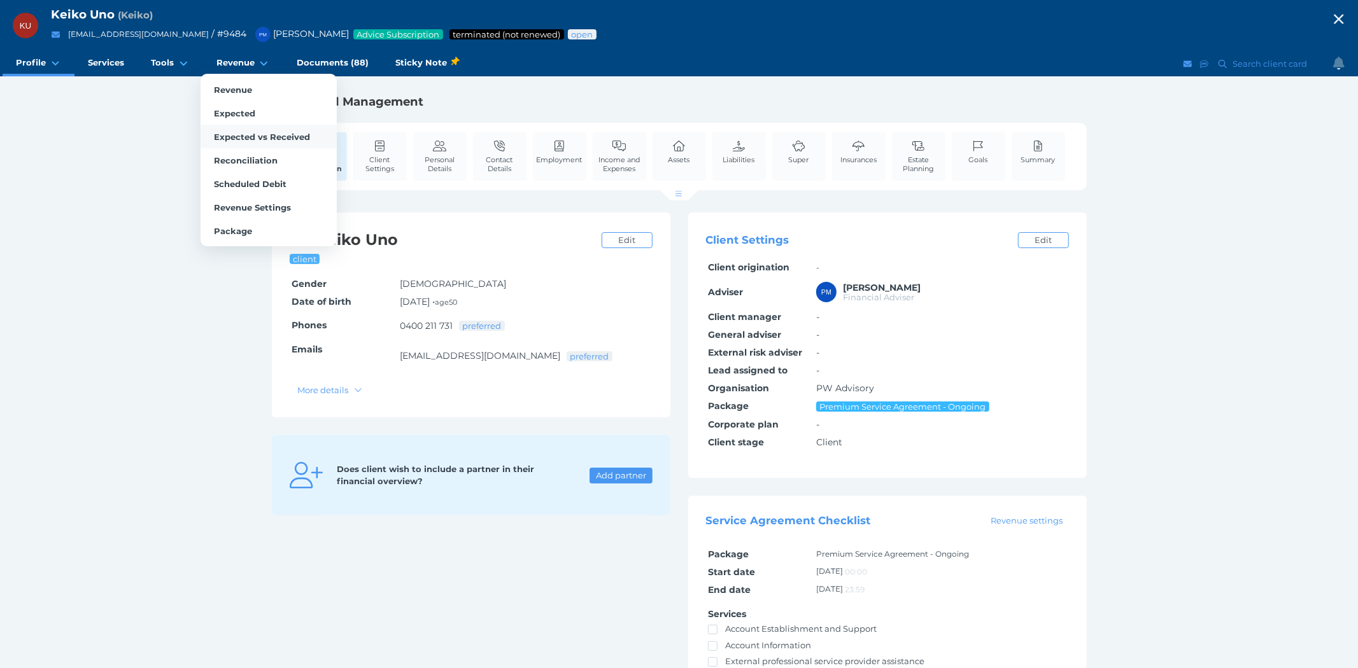
select select "25"
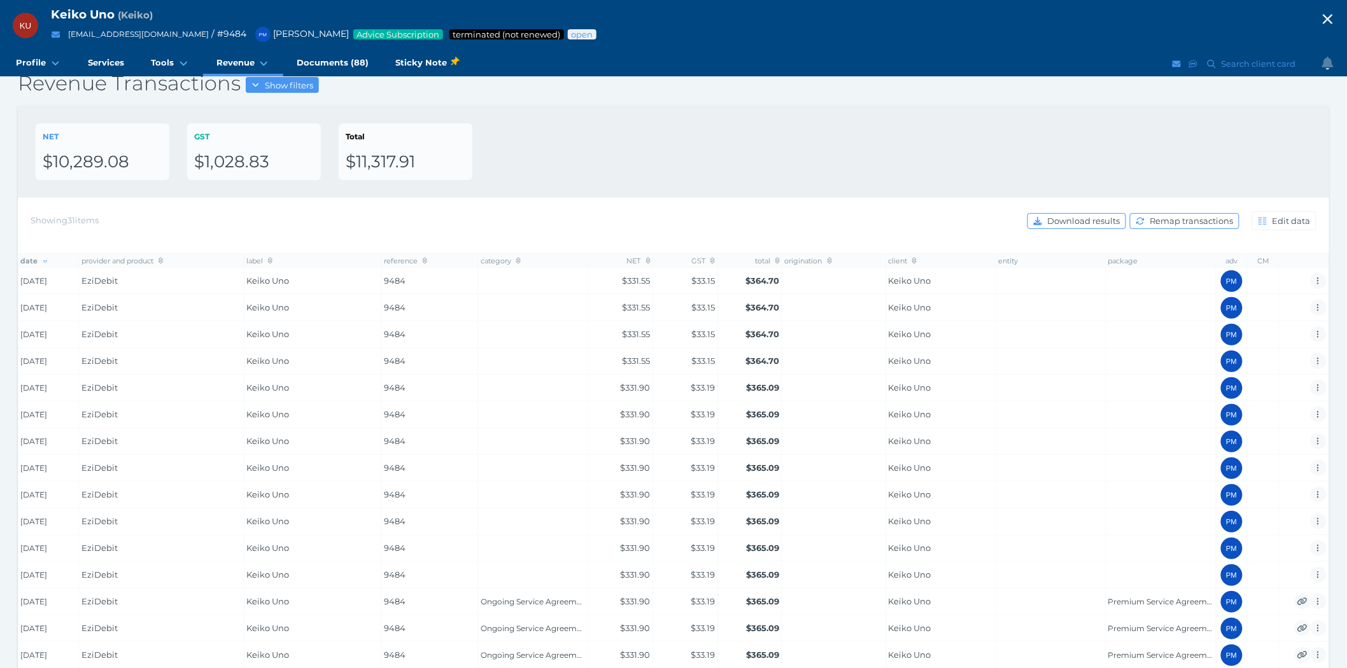
scroll to position [141, 0]
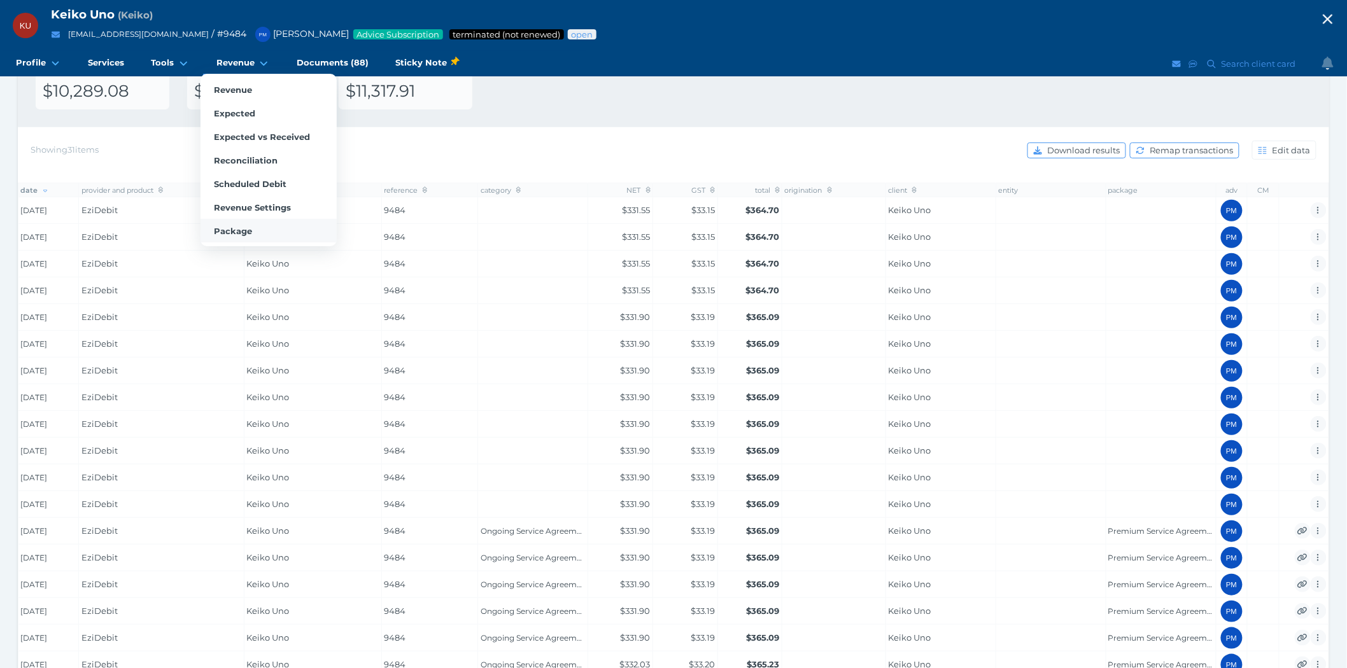
click at [223, 236] on link "Package" at bounding box center [269, 231] width 136 height 24
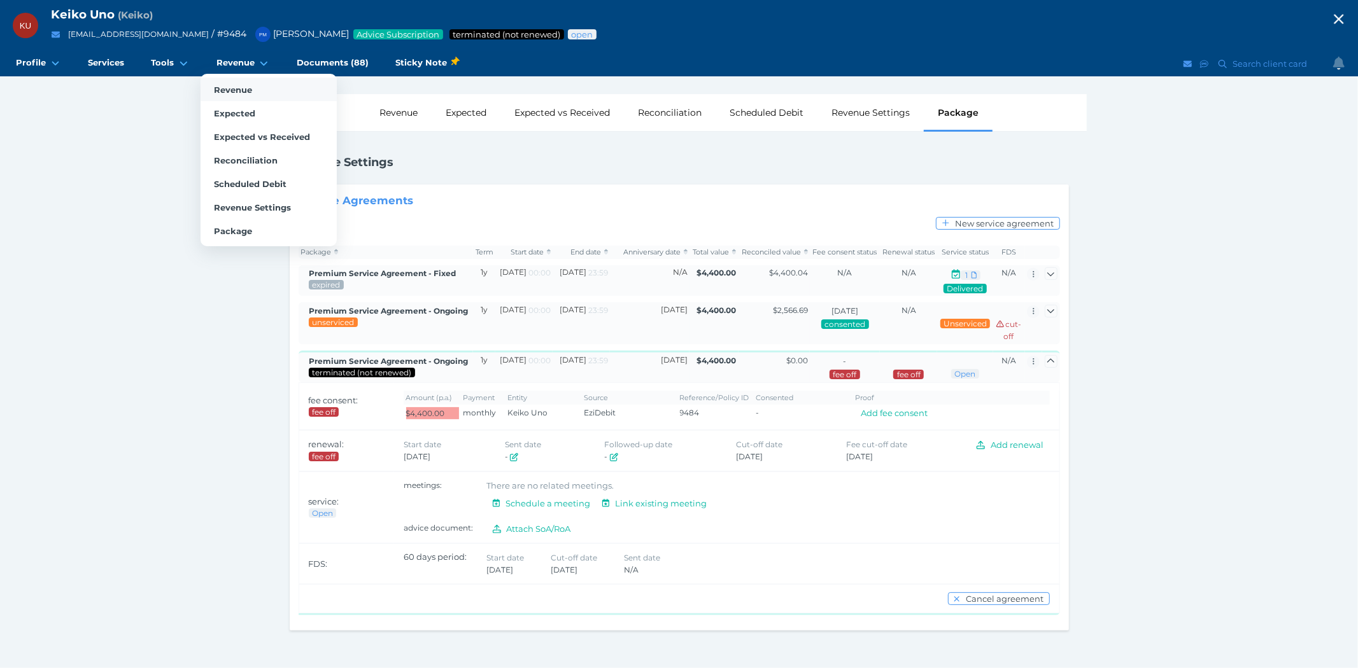
click at [239, 78] on link "Revenue" at bounding box center [269, 90] width 136 height 24
select select "25"
